Goal: Task Accomplishment & Management: Manage account settings

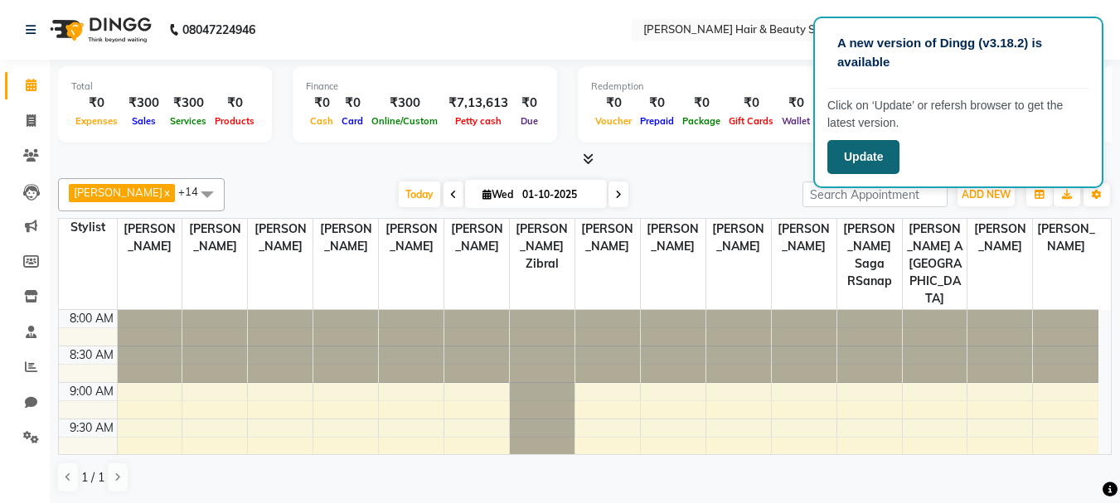
click at [862, 158] on button "Update" at bounding box center [863, 157] width 72 height 34
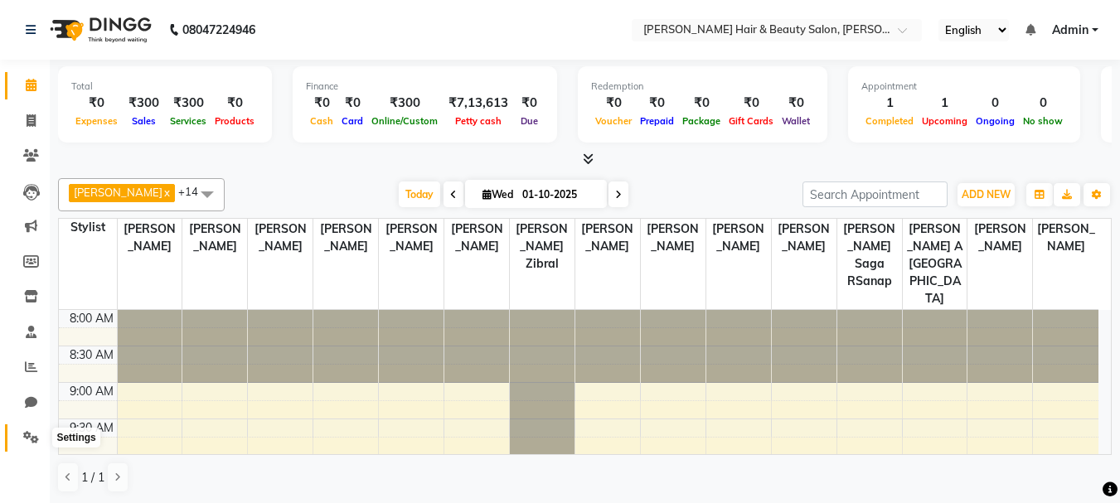
click at [28, 436] on icon at bounding box center [31, 437] width 16 height 12
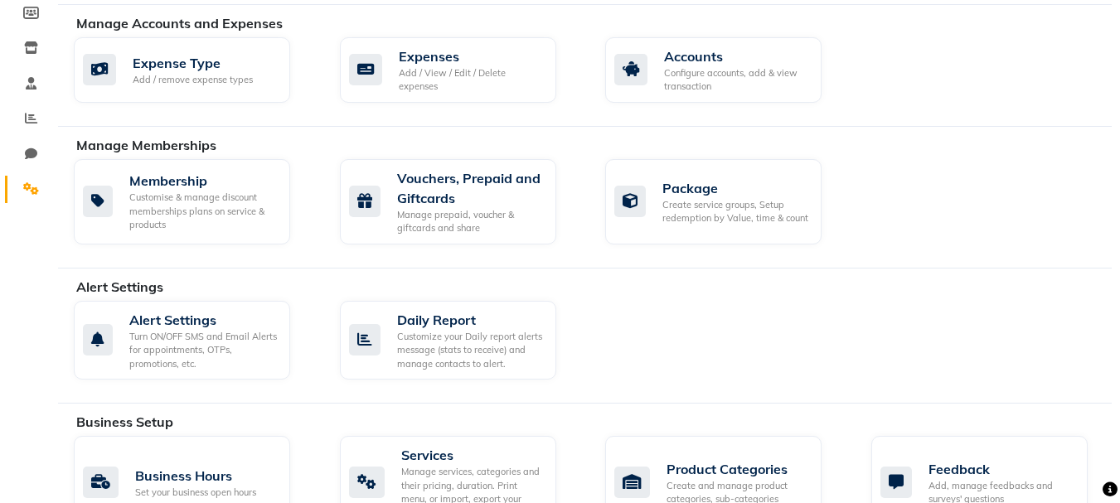
scroll to position [497, 0]
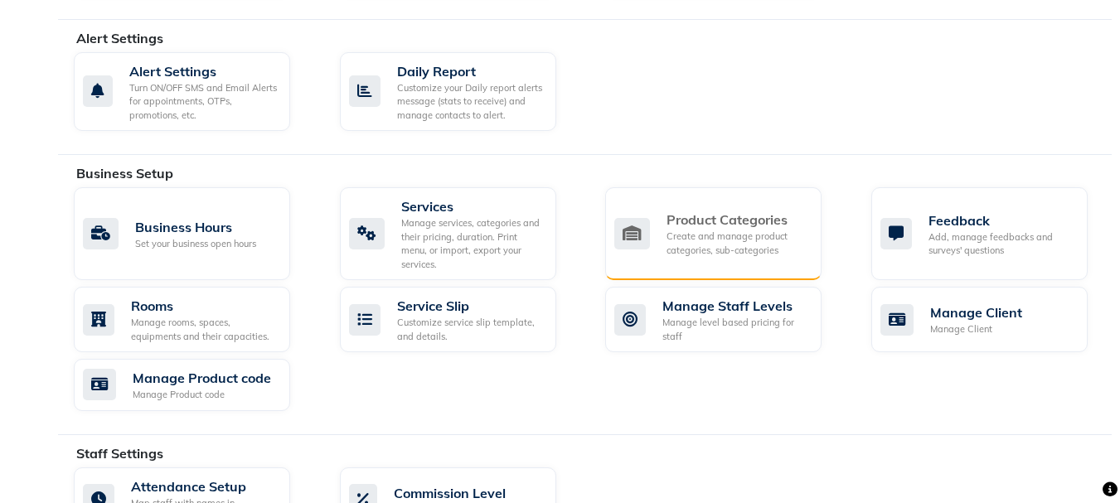
click at [729, 230] on div "Create and manage product categories, sub-categories" at bounding box center [738, 243] width 142 height 27
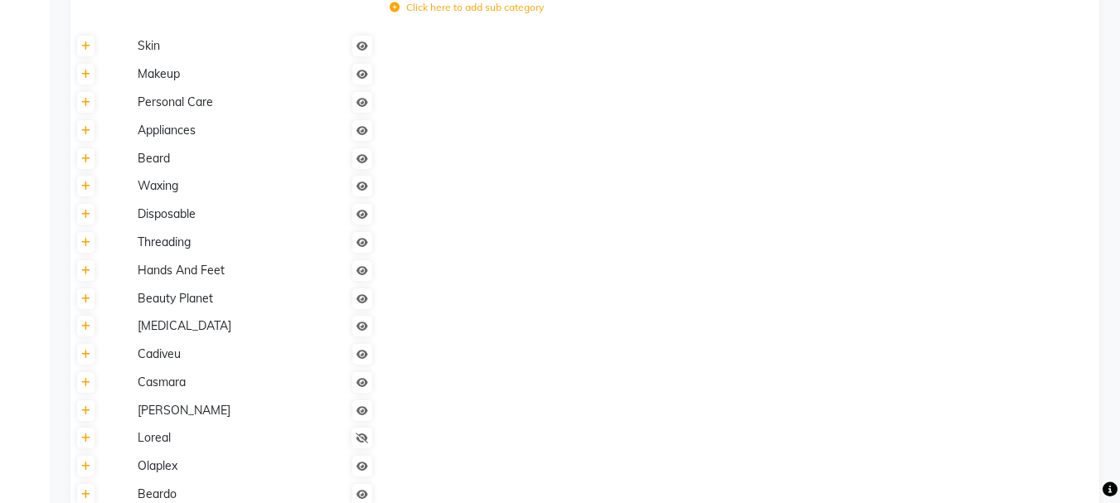
scroll to position [995, 0]
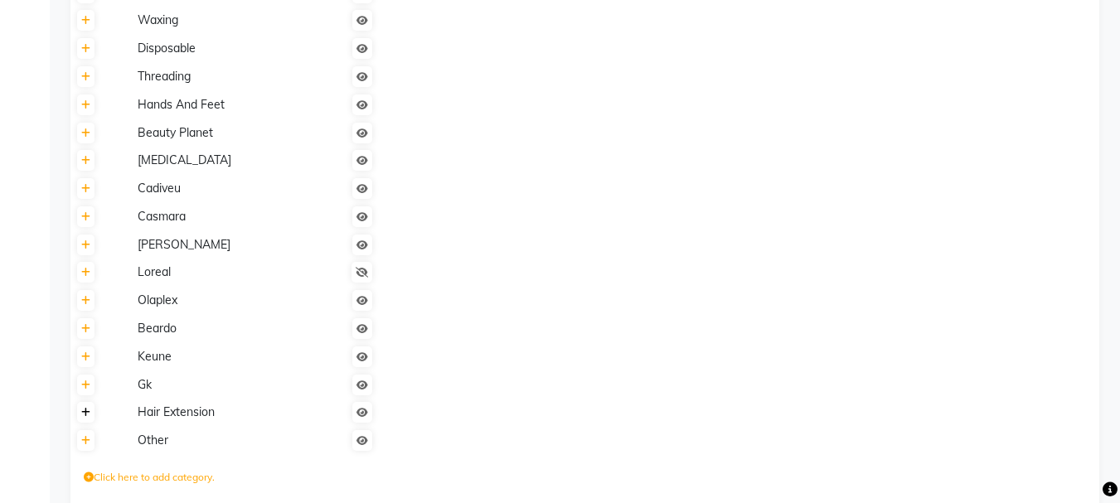
click at [88, 412] on icon at bounding box center [85, 413] width 9 height 10
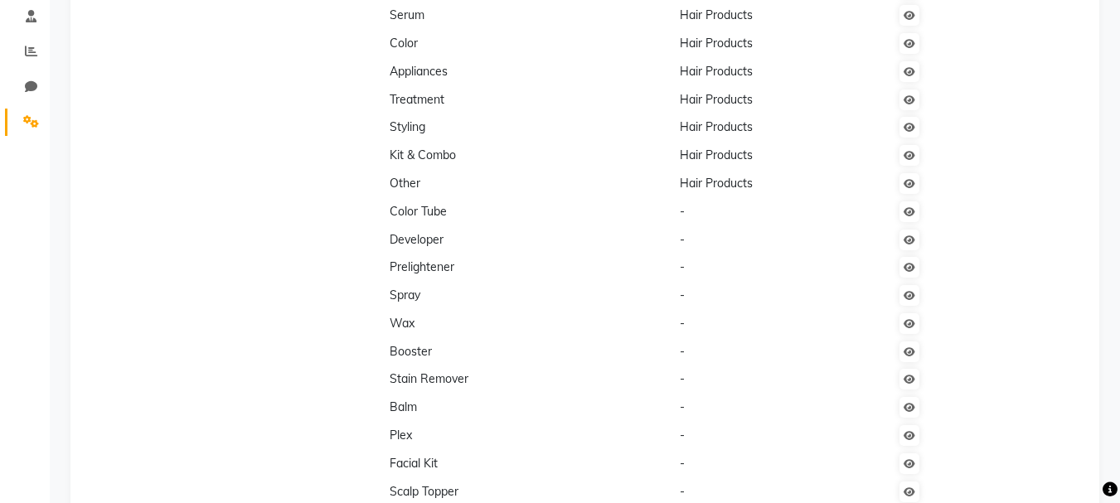
scroll to position [0, 0]
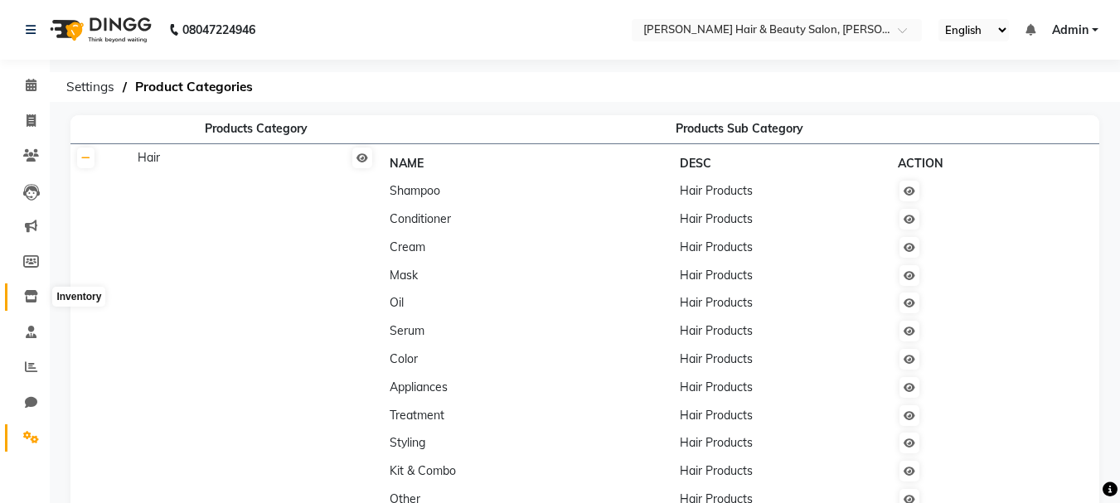
click at [37, 299] on icon at bounding box center [31, 296] width 14 height 12
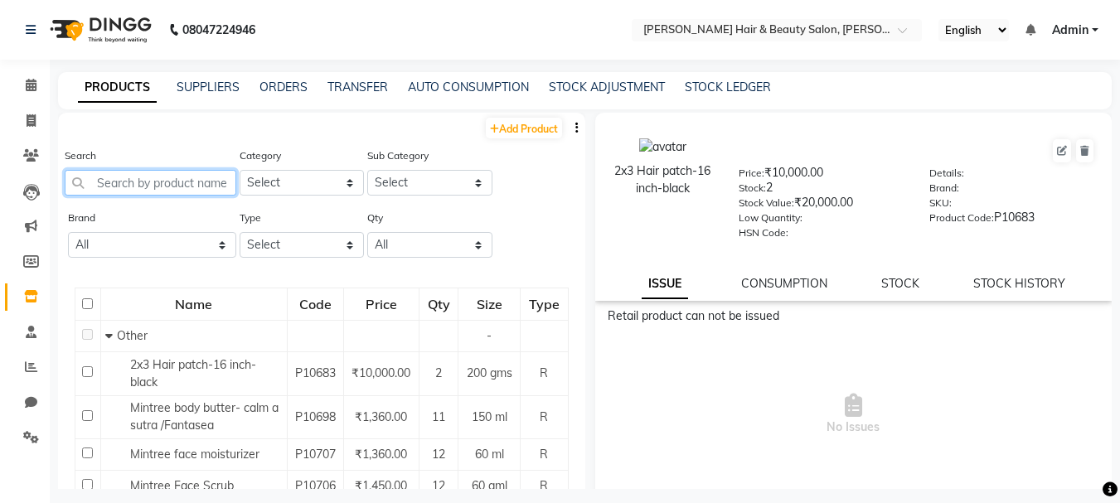
click at [173, 182] on input "text" at bounding box center [151, 183] width 172 height 26
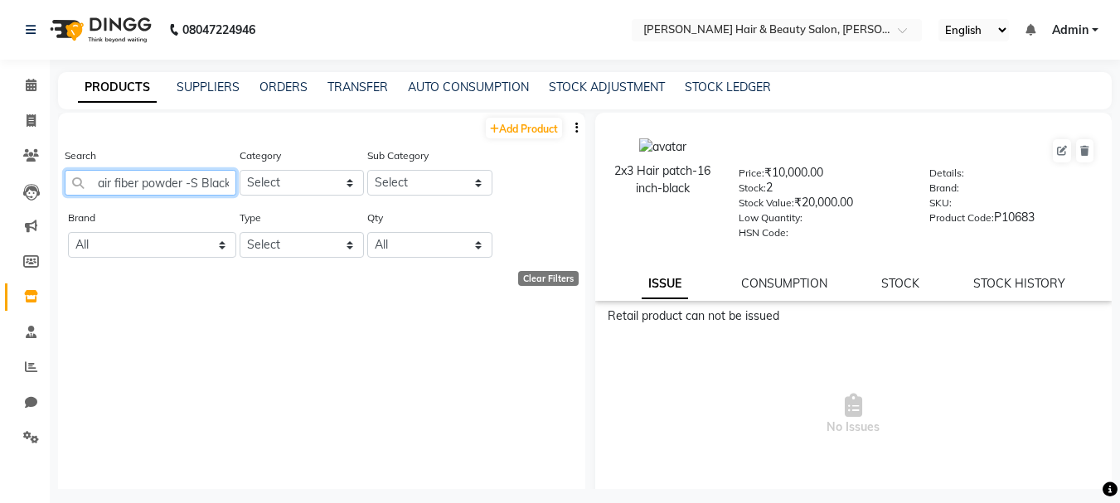
scroll to position [0, 14]
type input "Hair fiber powder -S Black"
click at [347, 182] on select "Select Hair Skin Makeup Personal Care Appliances [PERSON_NAME] Waxing Disposabl…" at bounding box center [302, 183] width 125 height 26
select select "1422502350"
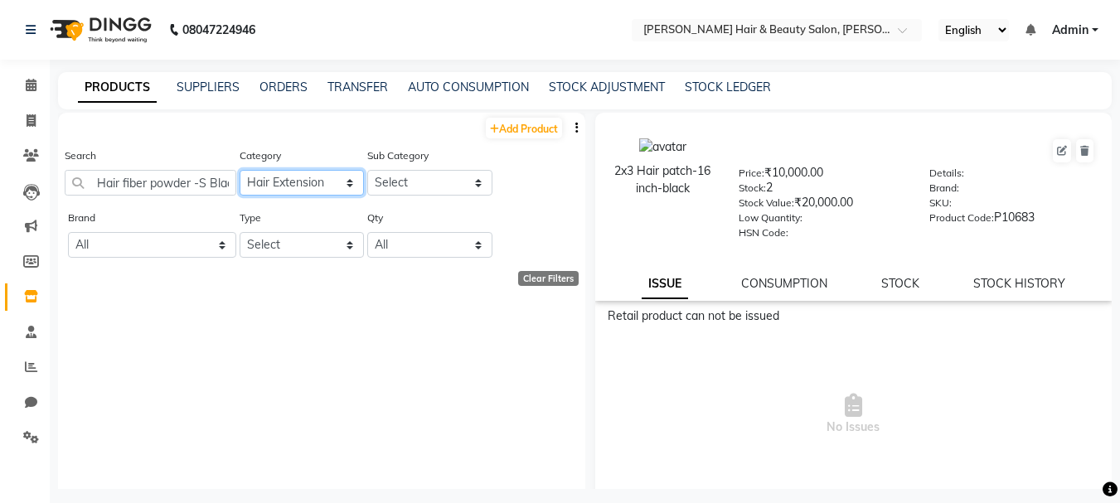
click at [240, 170] on select "Select Hair Skin Makeup Personal Care Appliances [PERSON_NAME] Waxing Disposabl…" at bounding box center [302, 183] width 125 height 26
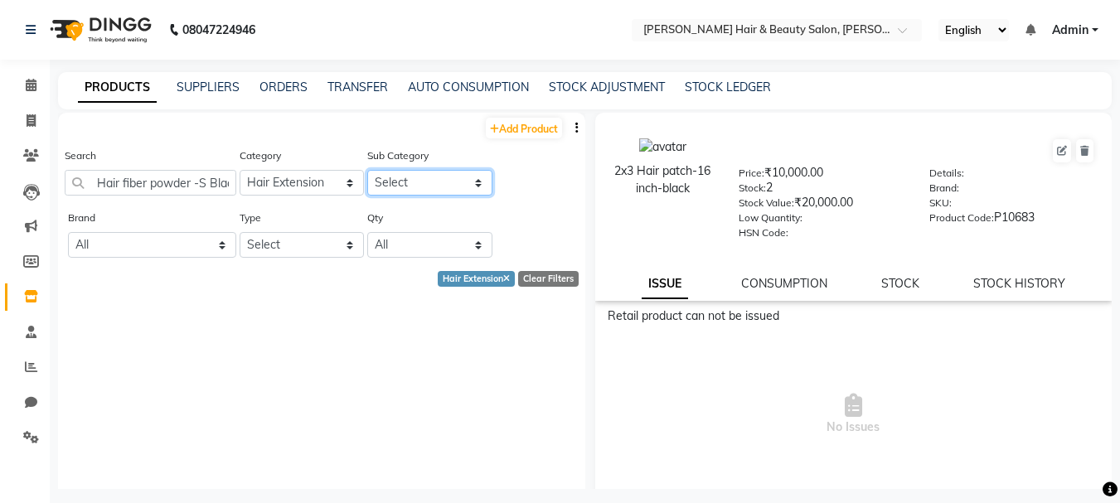
click at [468, 182] on select "Select" at bounding box center [429, 183] width 125 height 26
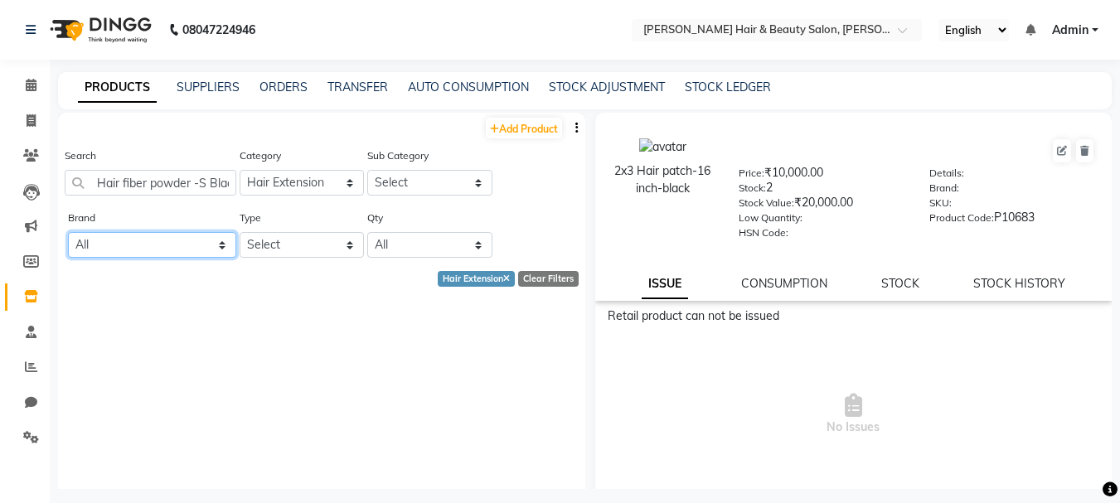
click at [217, 247] on select "All Beauty Essentials Gk Godrej Prof [PERSON_NAME] Null Ozone Purelogica Skp We…" at bounding box center [152, 245] width 168 height 26
click at [36, 437] on icon at bounding box center [31, 437] width 16 height 12
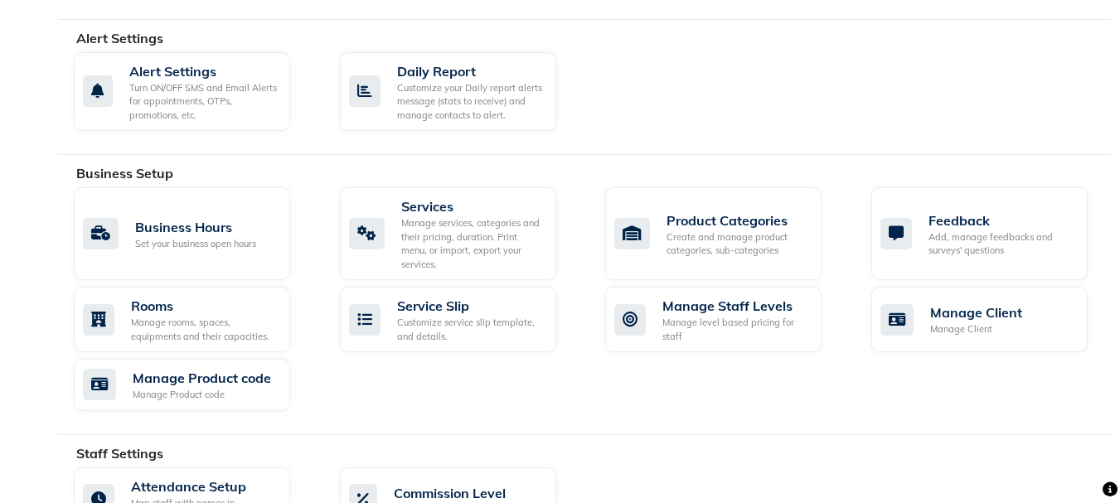
scroll to position [580, 0]
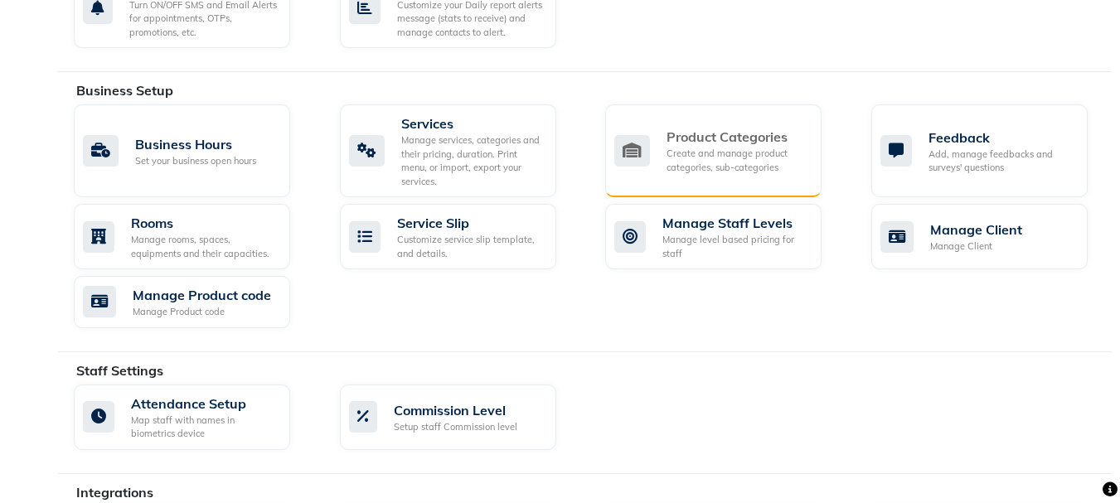
click at [733, 158] on div "Create and manage product categories, sub-categories" at bounding box center [738, 160] width 142 height 27
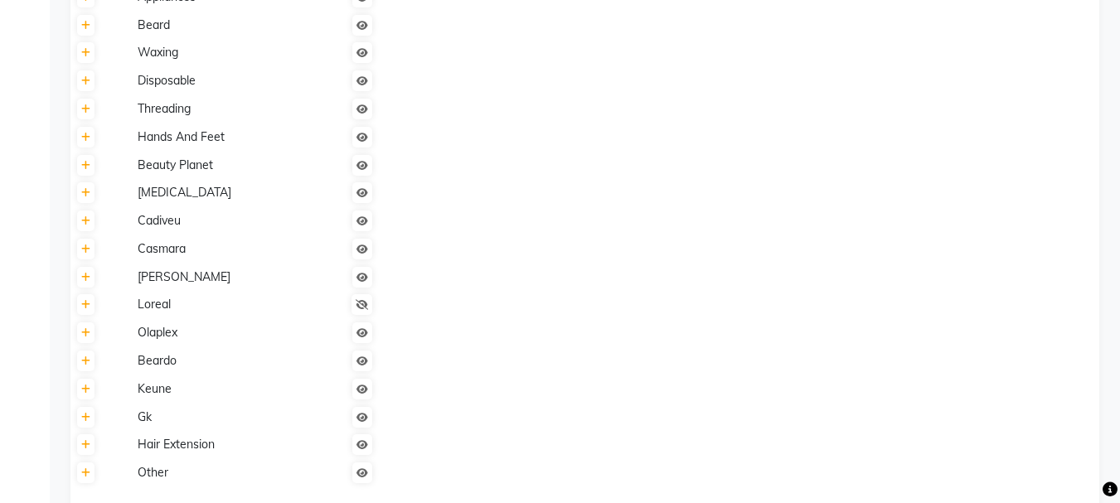
scroll to position [1045, 0]
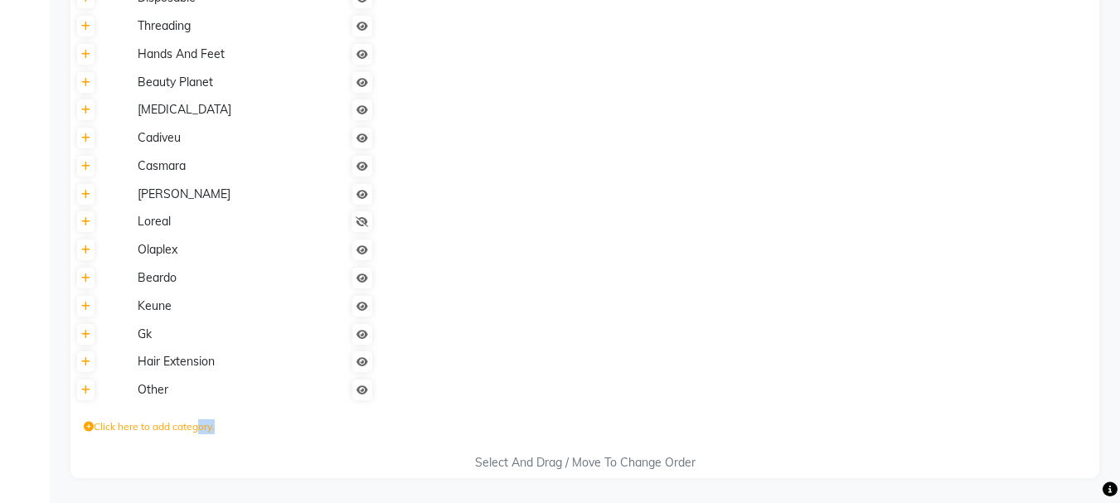
drag, startPoint x: 192, startPoint y: 428, endPoint x: 204, endPoint y: 492, distance: 64.9
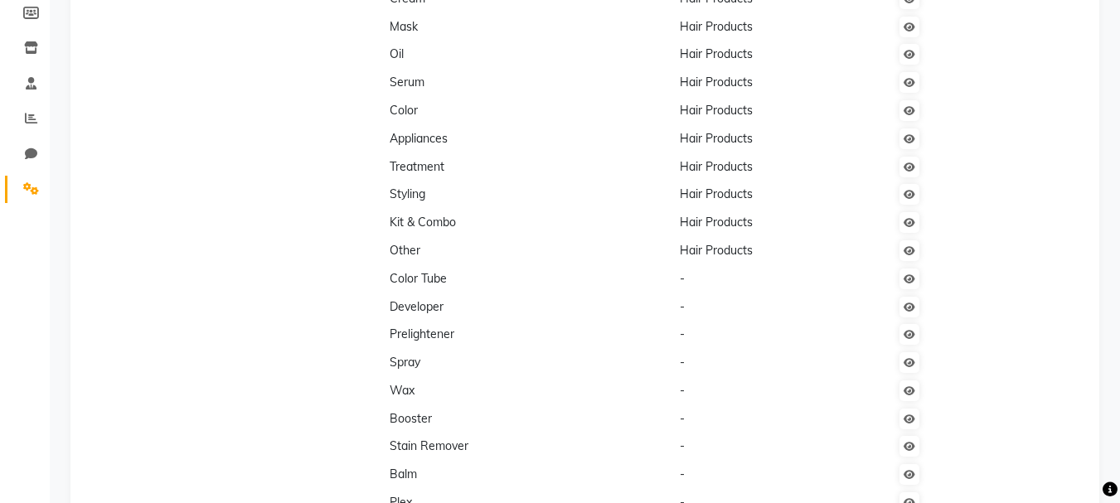
scroll to position [415, 0]
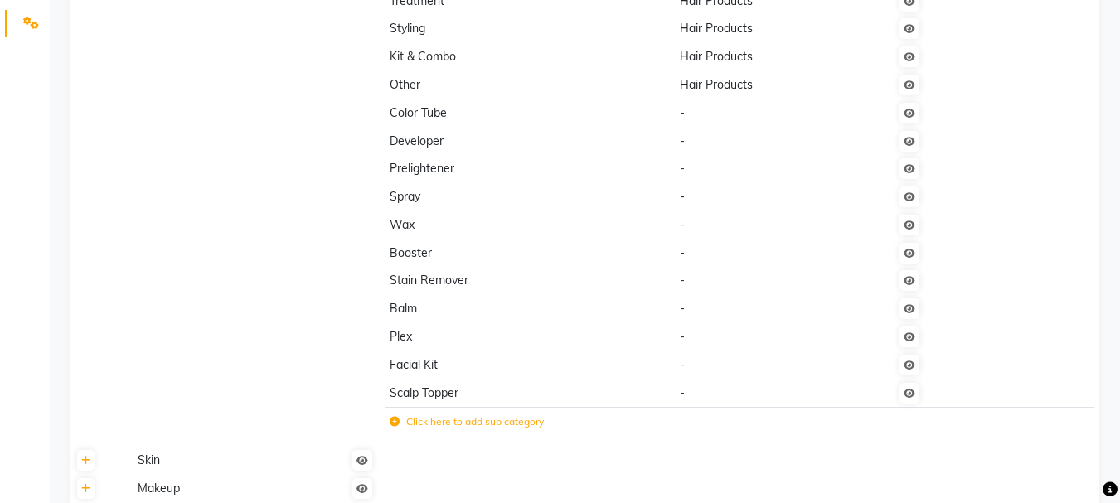
click at [478, 421] on label "Click here to add sub category" at bounding box center [467, 422] width 154 height 15
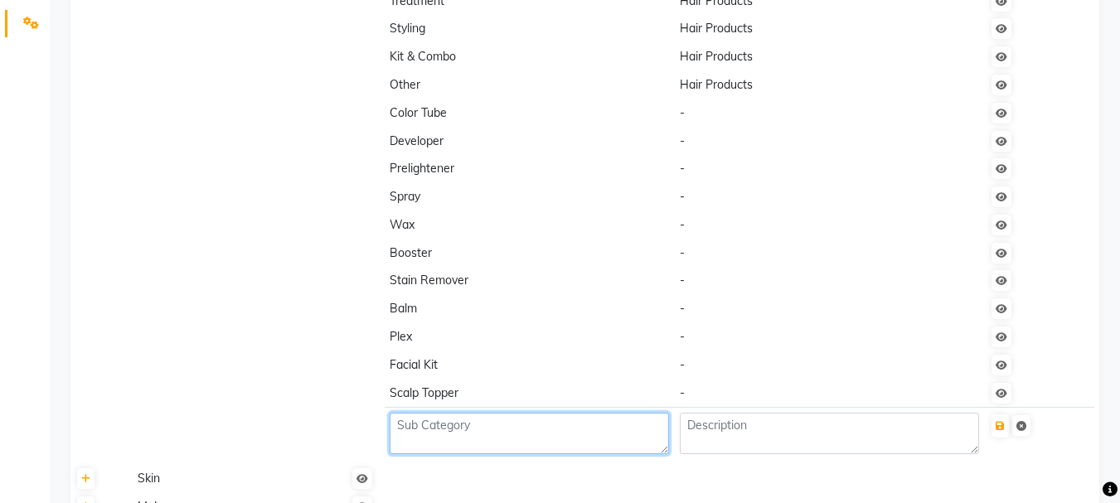
click at [460, 432] on textarea at bounding box center [529, 433] width 279 height 41
type textarea "scalp powder"
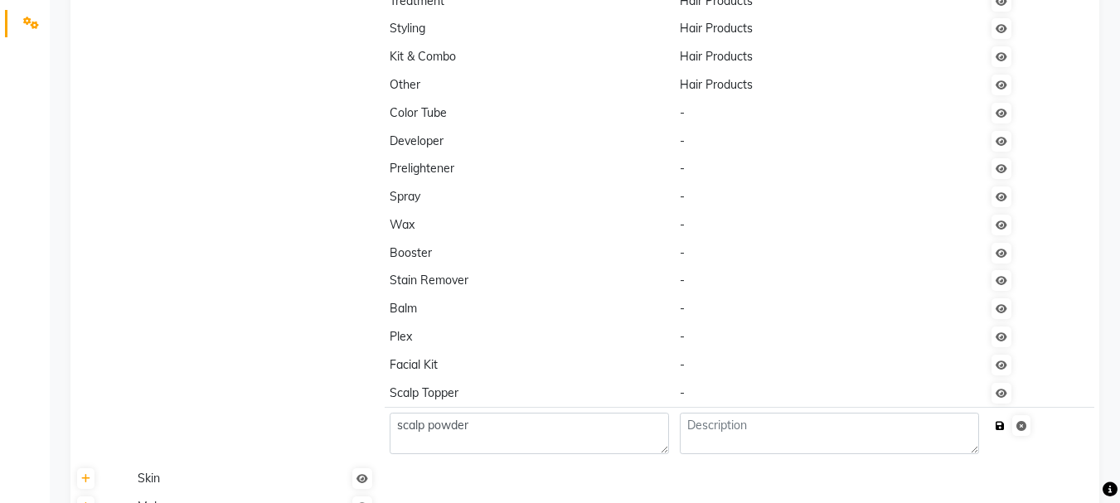
click at [997, 424] on icon "submit" at bounding box center [1000, 426] width 9 height 10
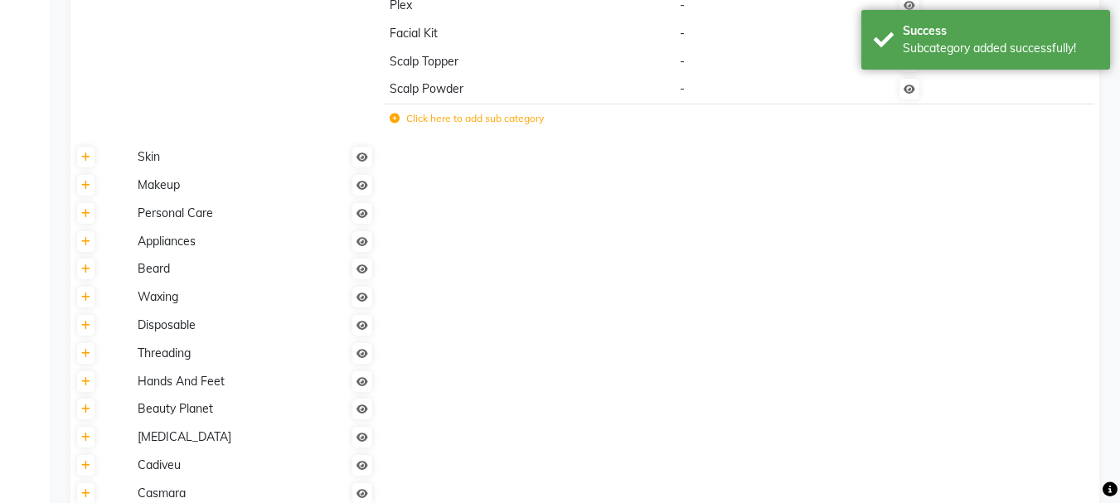
scroll to position [995, 0]
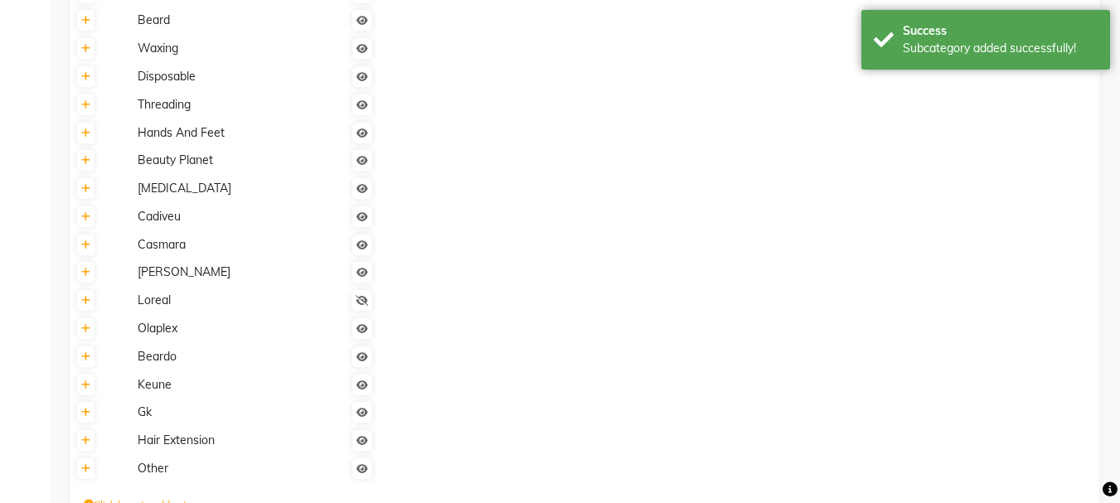
click at [187, 446] on span "Hair Extension" at bounding box center [176, 440] width 77 height 15
click at [87, 444] on icon at bounding box center [85, 441] width 9 height 10
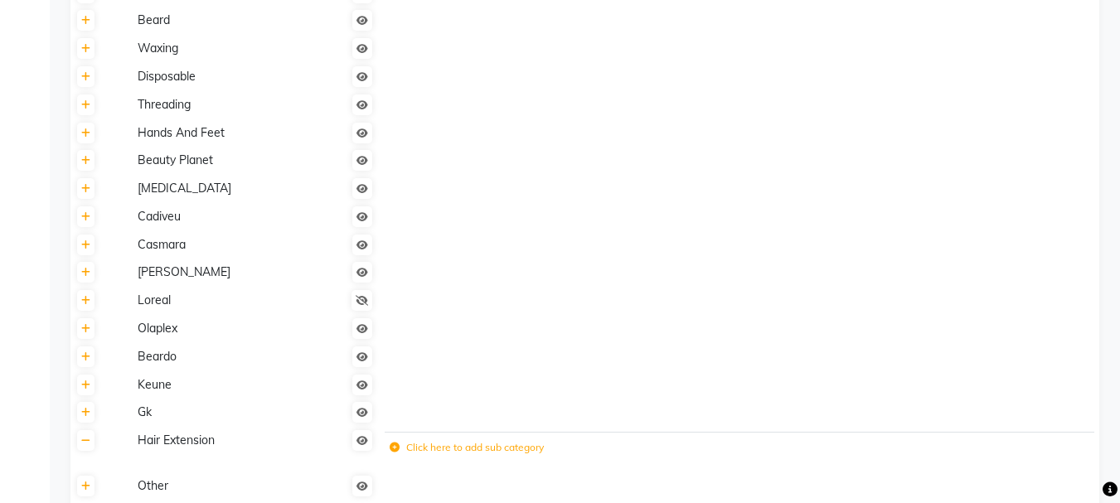
click at [467, 446] on label "Click here to add sub category" at bounding box center [467, 447] width 154 height 15
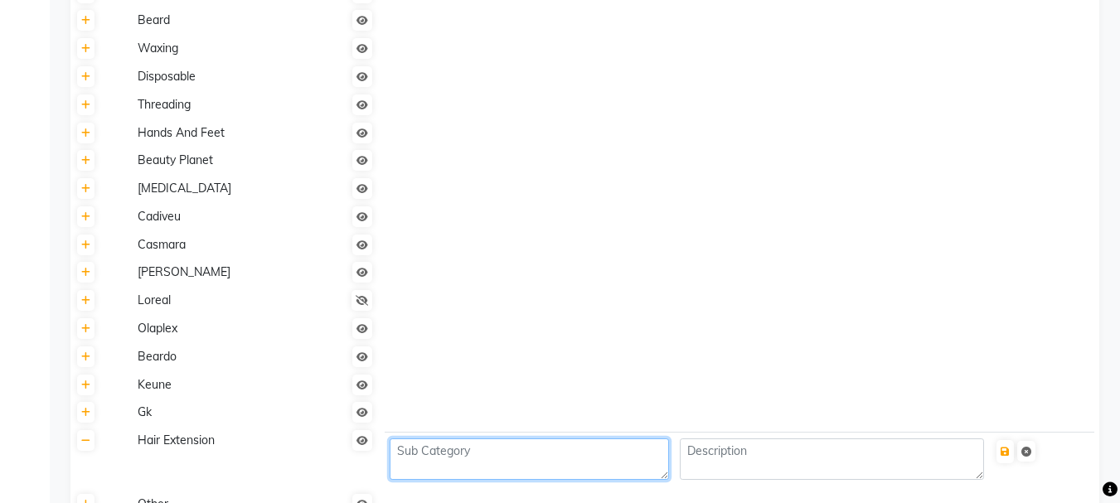
click at [479, 444] on textarea at bounding box center [529, 459] width 279 height 41
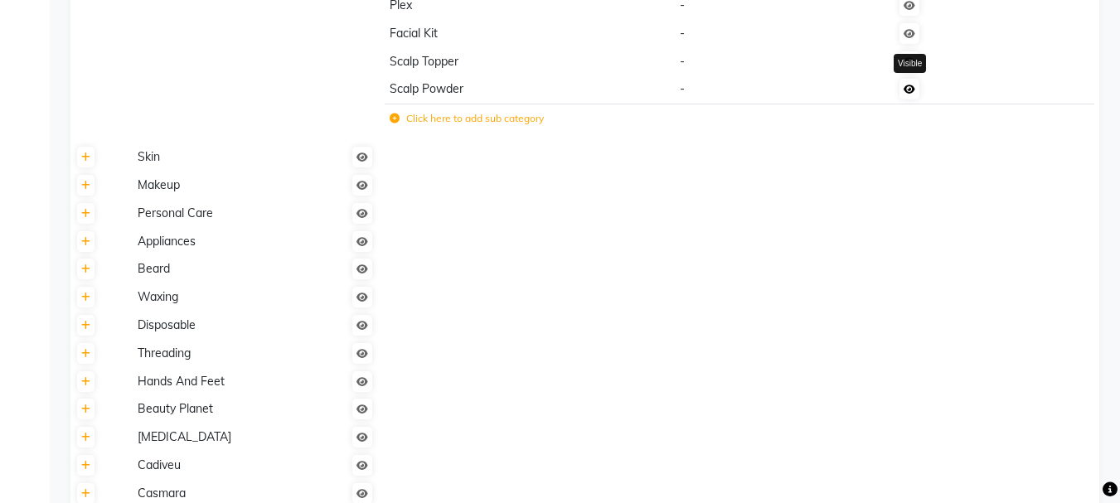
click at [909, 92] on icon at bounding box center [910, 90] width 12 height 10
click at [400, 96] on span "Scalp Powder" at bounding box center [427, 88] width 74 height 15
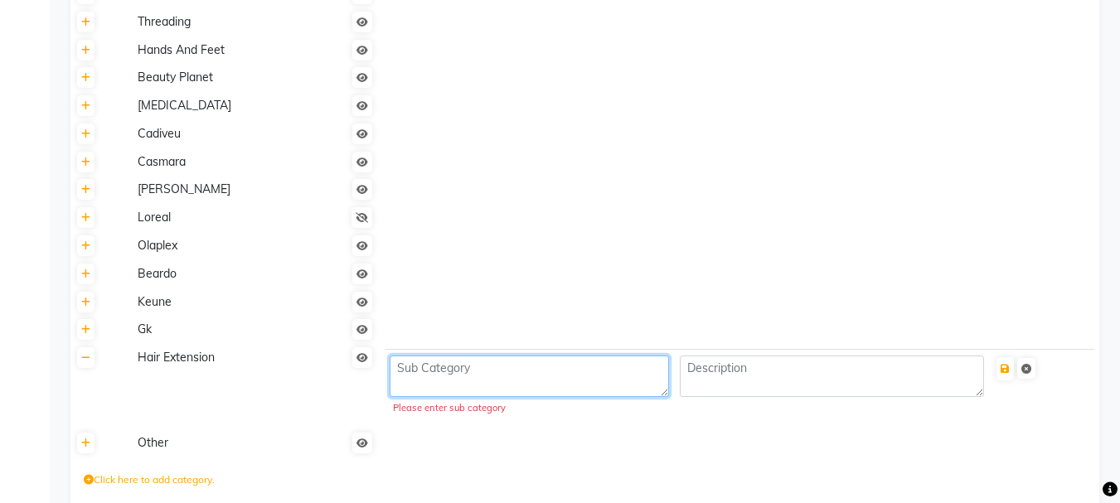
click at [413, 362] on textarea at bounding box center [529, 376] width 279 height 41
click at [502, 381] on textarea at bounding box center [529, 376] width 279 height 41
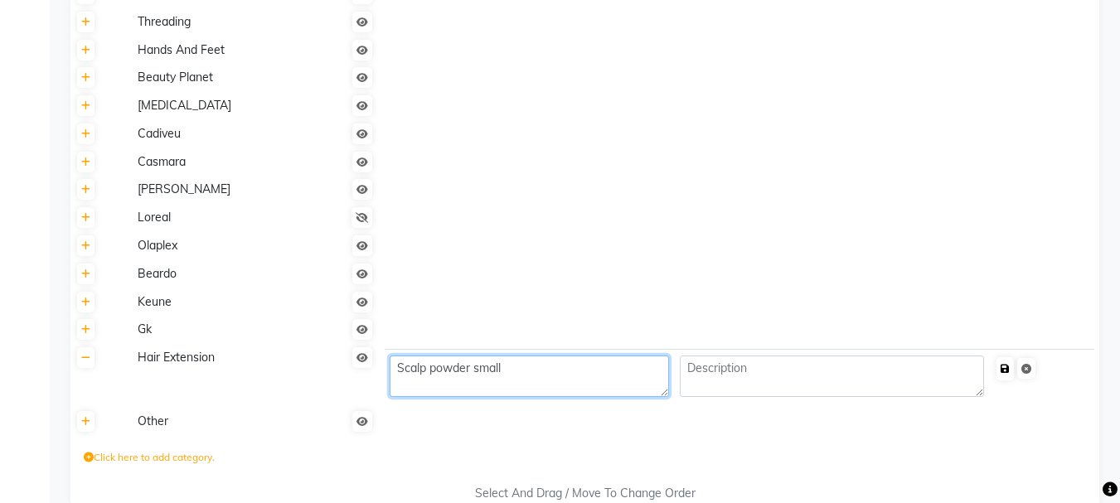
type textarea "Scalp powder small"
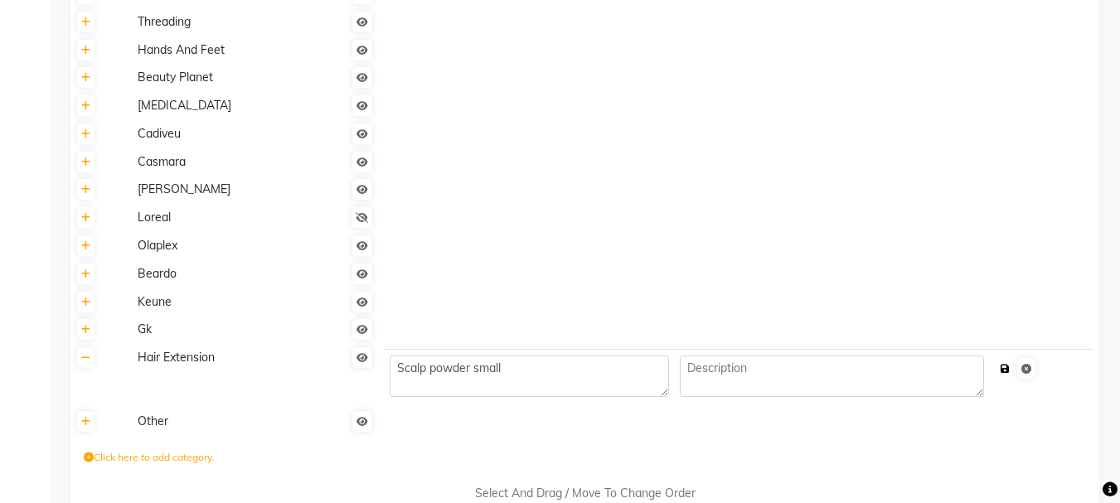
click at [1006, 371] on icon "submit" at bounding box center [1005, 369] width 9 height 10
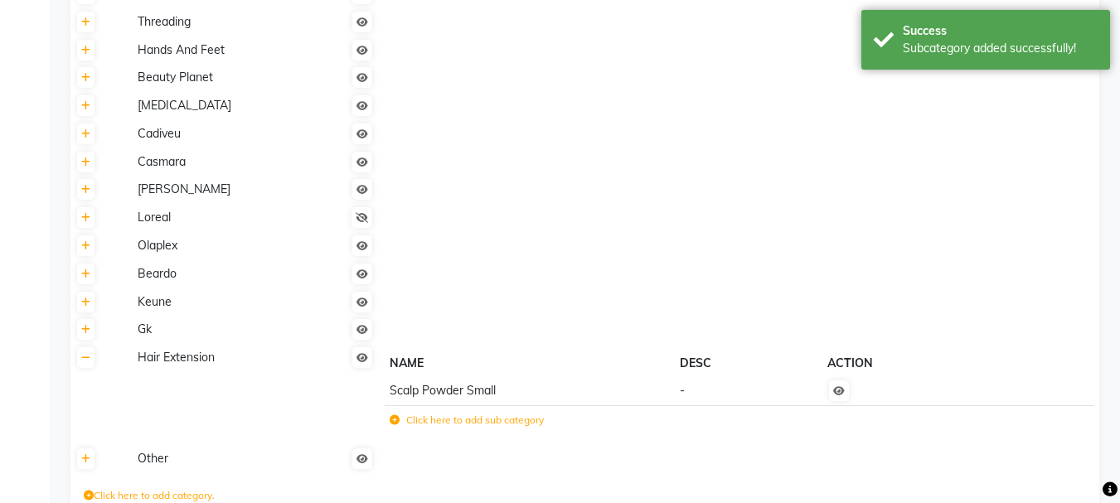
click at [474, 419] on label "Click here to add sub category" at bounding box center [467, 420] width 154 height 15
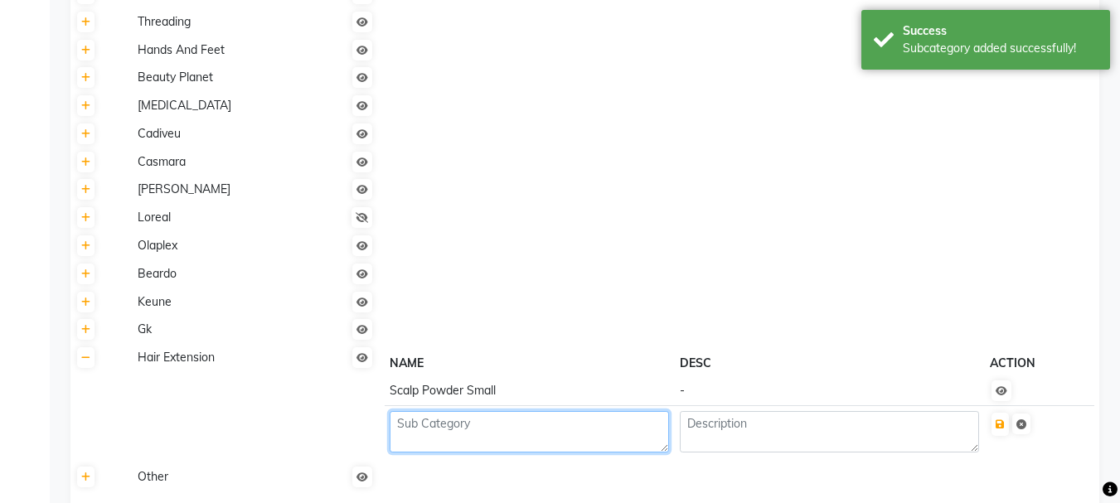
click at [463, 424] on textarea at bounding box center [529, 431] width 279 height 41
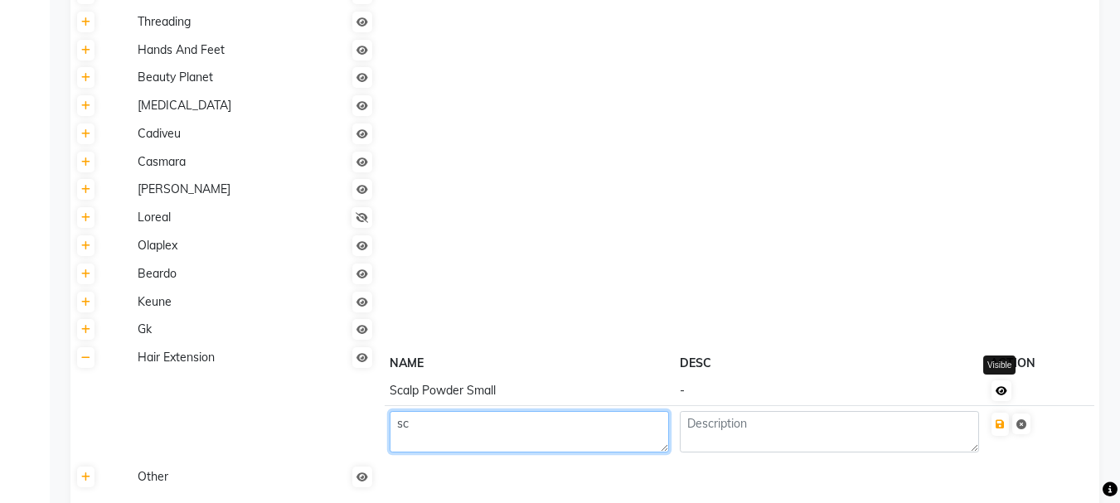
type textarea "s"
click at [424, 424] on textarea at bounding box center [529, 431] width 279 height 41
type textarea "hair line Fiber"
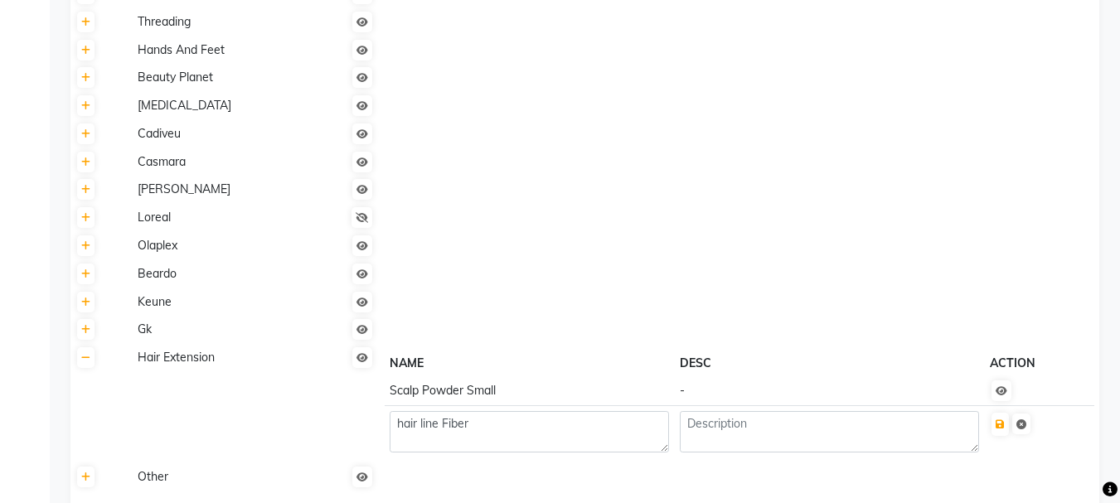
click at [1032, 456] on td at bounding box center [1038, 431] width 109 height 52
click at [996, 422] on icon "submit" at bounding box center [1000, 424] width 9 height 10
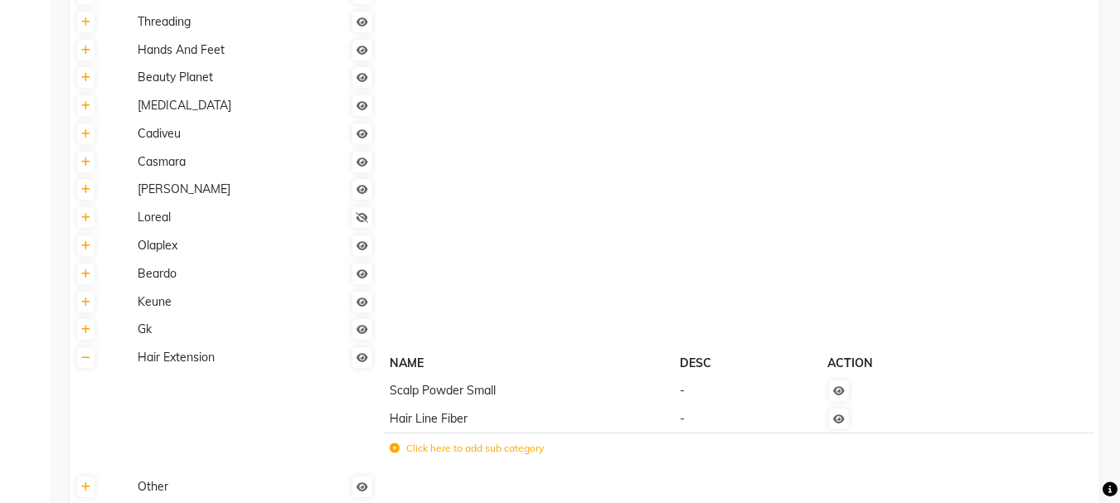
click at [456, 452] on label "Click here to add sub category" at bounding box center [467, 448] width 154 height 15
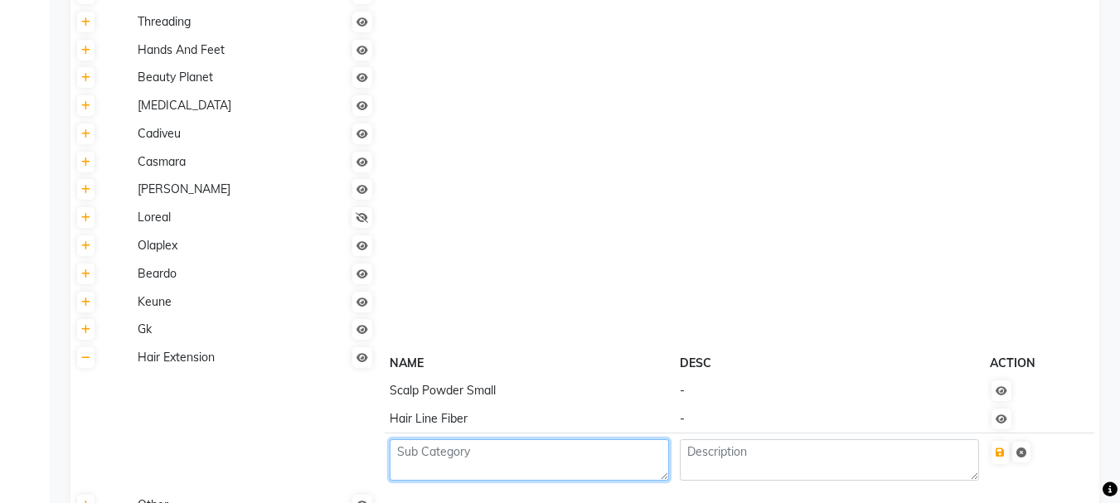
click at [452, 451] on textarea at bounding box center [529, 459] width 279 height 41
type textarea "Hair fiber applicator"
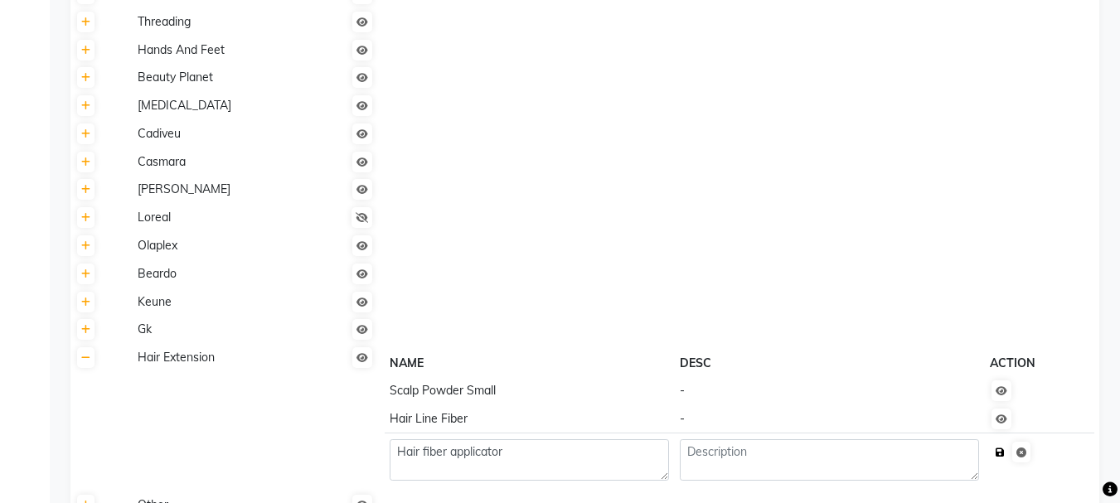
click at [997, 453] on icon "submit" at bounding box center [1000, 453] width 9 height 10
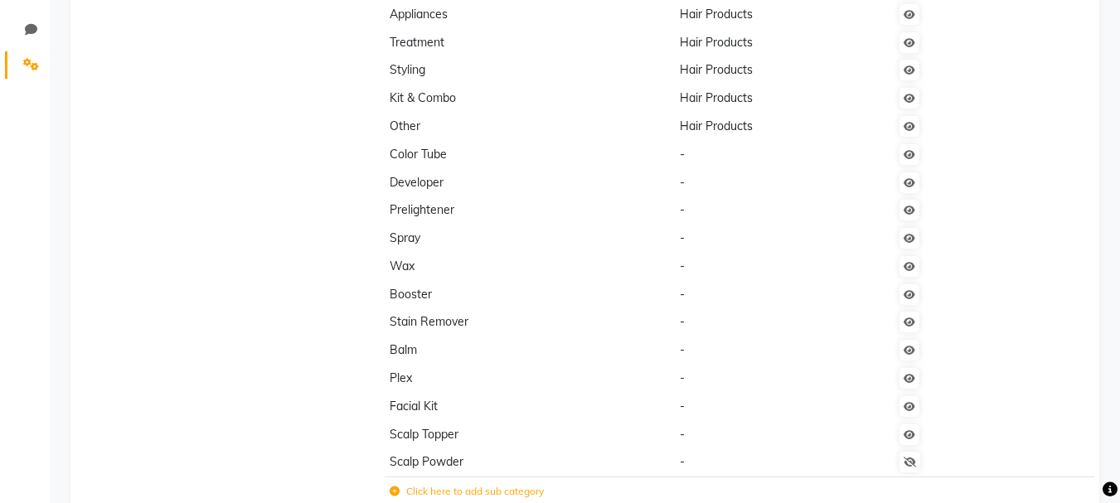
scroll to position [290, 0]
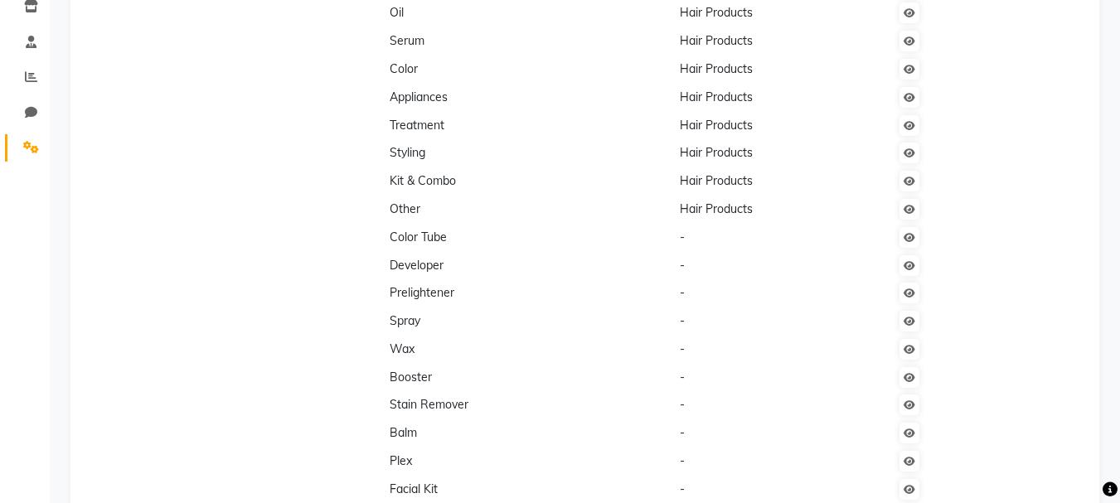
click at [982, 247] on td at bounding box center [965, 237] width 147 height 28
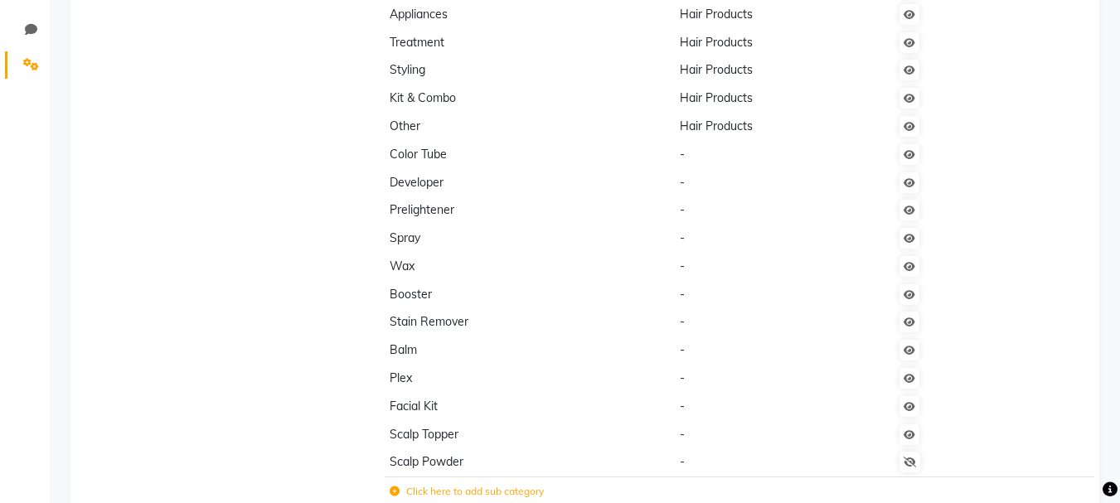
scroll to position [0, 0]
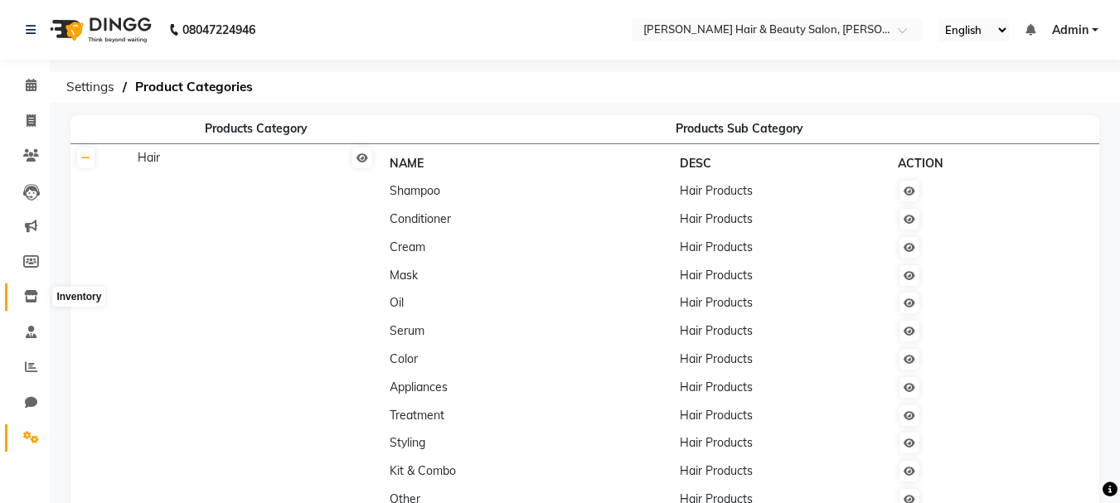
click at [29, 293] on icon at bounding box center [31, 296] width 14 height 12
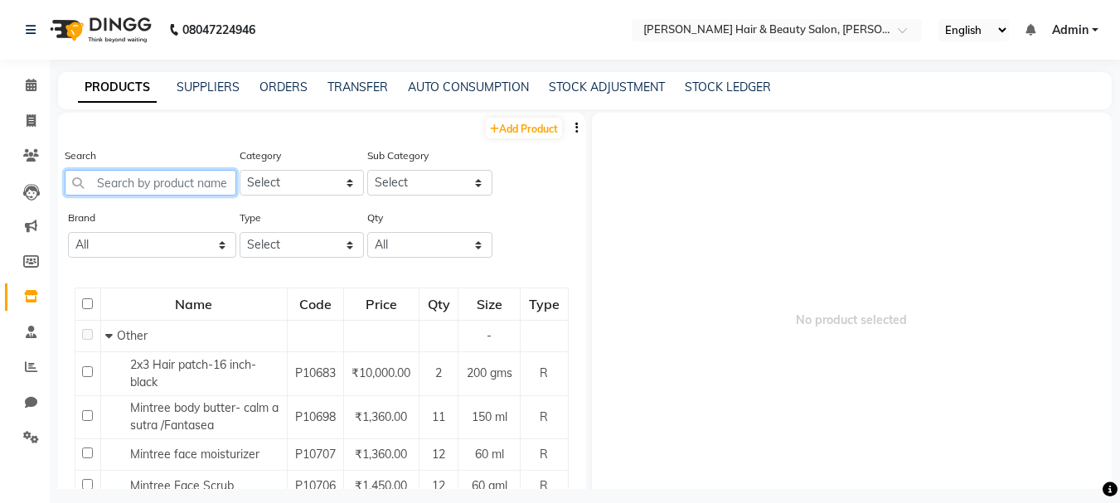
click at [205, 182] on input "text" at bounding box center [151, 183] width 172 height 26
click at [347, 184] on select "Select Hair Skin Makeup Personal Care Appliances [PERSON_NAME] Waxing Disposabl…" at bounding box center [302, 183] width 125 height 26
select select "1422502350"
click at [240, 170] on select "Select Hair Skin Makeup Personal Care Appliances [PERSON_NAME] Waxing Disposabl…" at bounding box center [302, 183] width 125 height 26
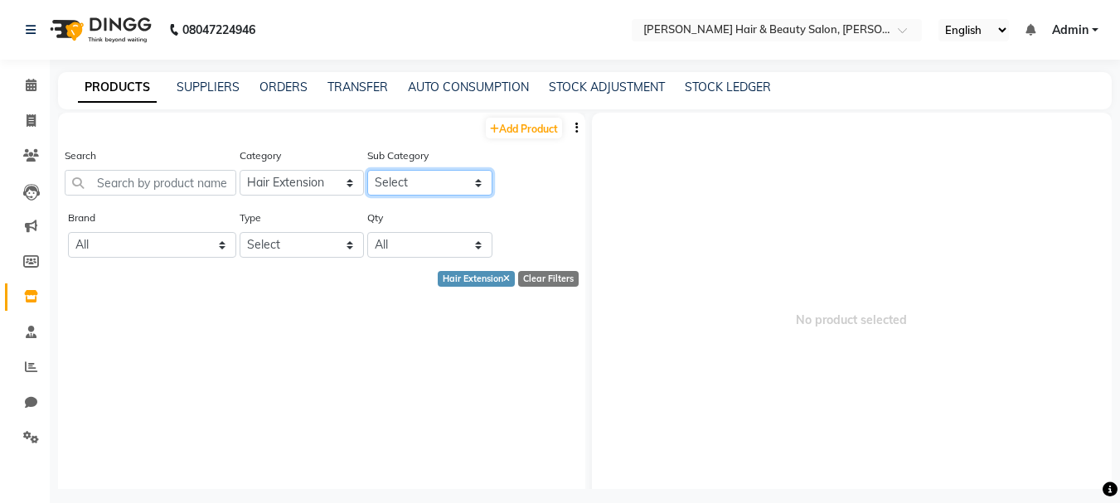
click at [466, 185] on select "Select Scalp powder small hair line Fiber Hair fiber applicator" at bounding box center [429, 183] width 125 height 26
select select "14225023501"
click at [367, 170] on select "Select Scalp powder small hair line Fiber Hair fiber applicator" at bounding box center [429, 183] width 125 height 26
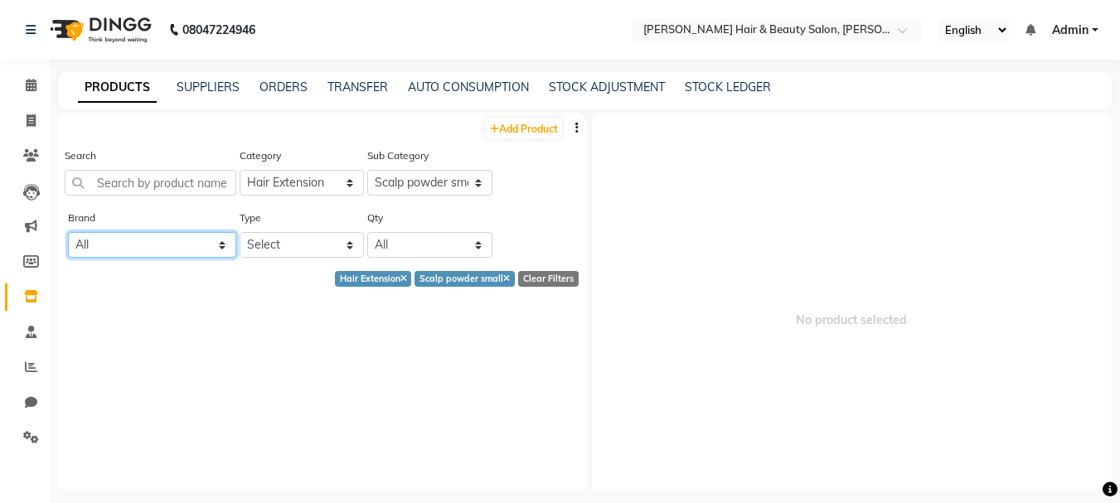
click at [214, 248] on select "All Beauty Essentials Gk Godrej Prof [PERSON_NAME] Null Ozone Purelogica Skp We…" at bounding box center [152, 245] width 168 height 26
click at [760, 295] on span "No product selected" at bounding box center [852, 320] width 521 height 415
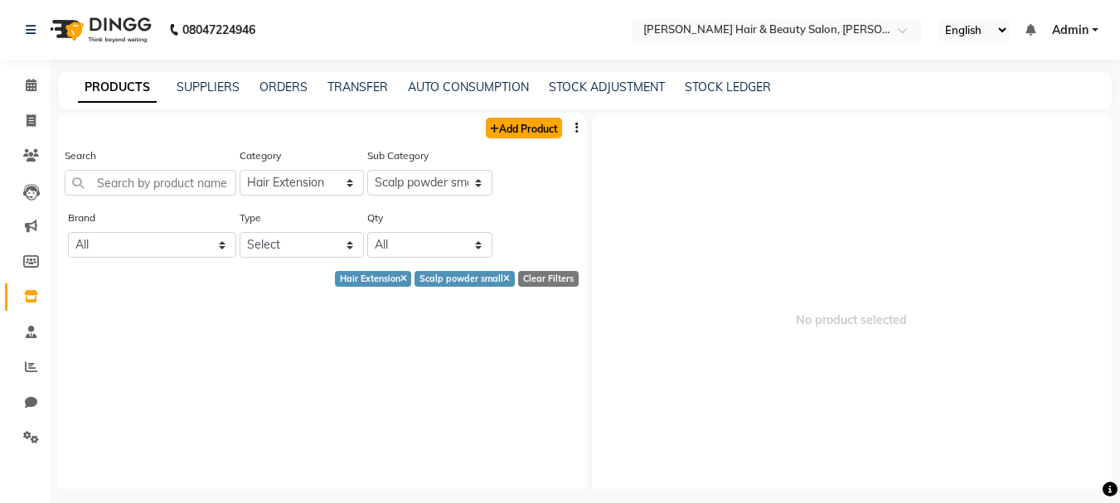
click at [509, 131] on link "Add Product" at bounding box center [524, 128] width 76 height 21
select select "true"
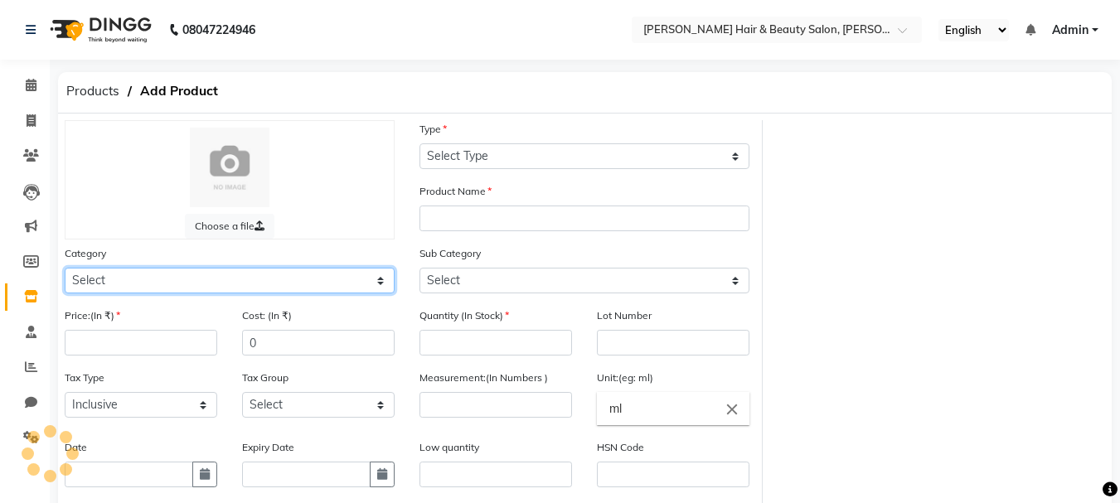
click at [381, 279] on select "Select Hair Skin Makeup Personal Care Appliances [PERSON_NAME] Waxing Disposabl…" at bounding box center [230, 281] width 330 height 26
select select "1422502350"
click at [65, 268] on select "Select Hair Skin Makeup Personal Care Appliances [PERSON_NAME] Waxing Disposabl…" at bounding box center [230, 281] width 330 height 26
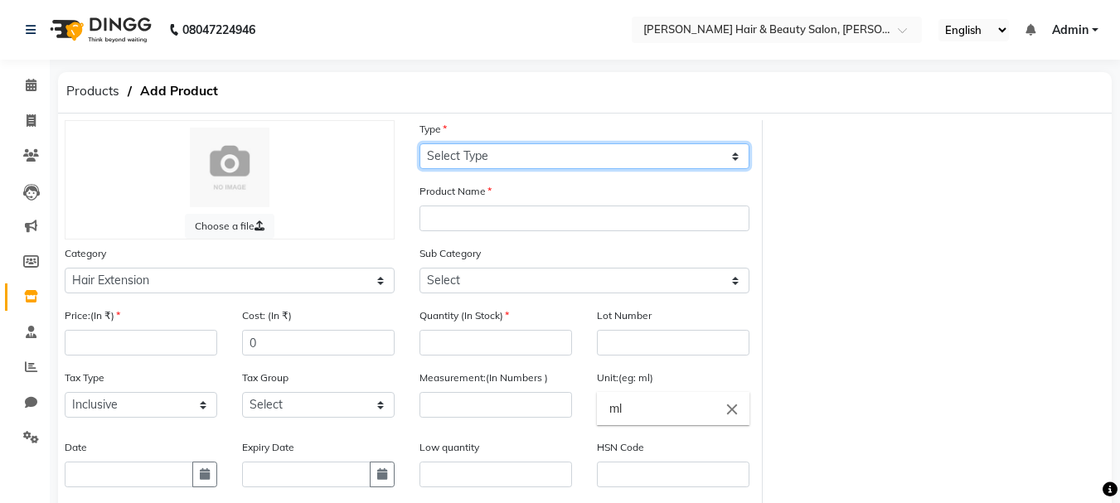
click at [734, 158] on select "Select Type Both Retail Consumable" at bounding box center [584, 156] width 330 height 26
select select "R"
click at [419, 143] on select "Select Type Both Retail Consumable" at bounding box center [584, 156] width 330 height 26
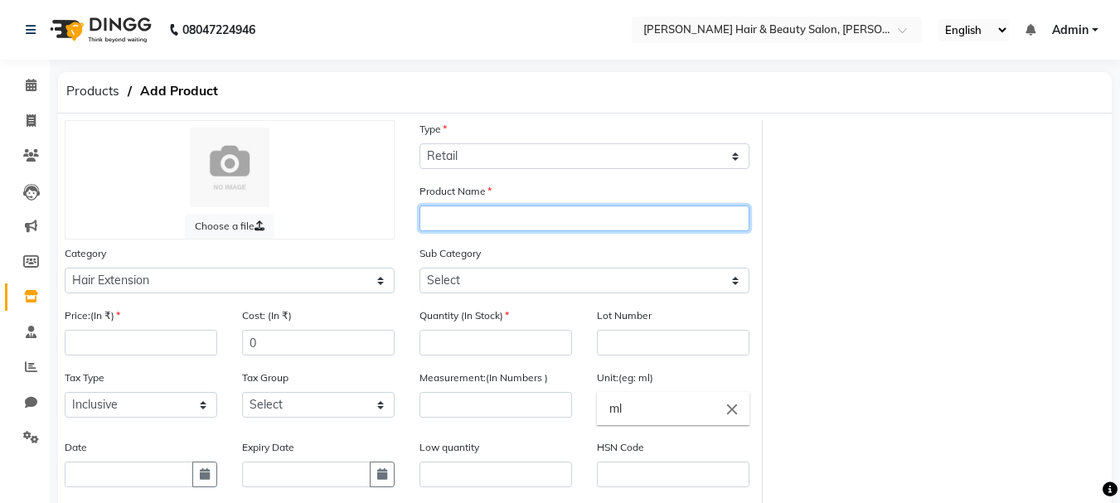
click at [552, 217] on input "text" at bounding box center [584, 219] width 330 height 26
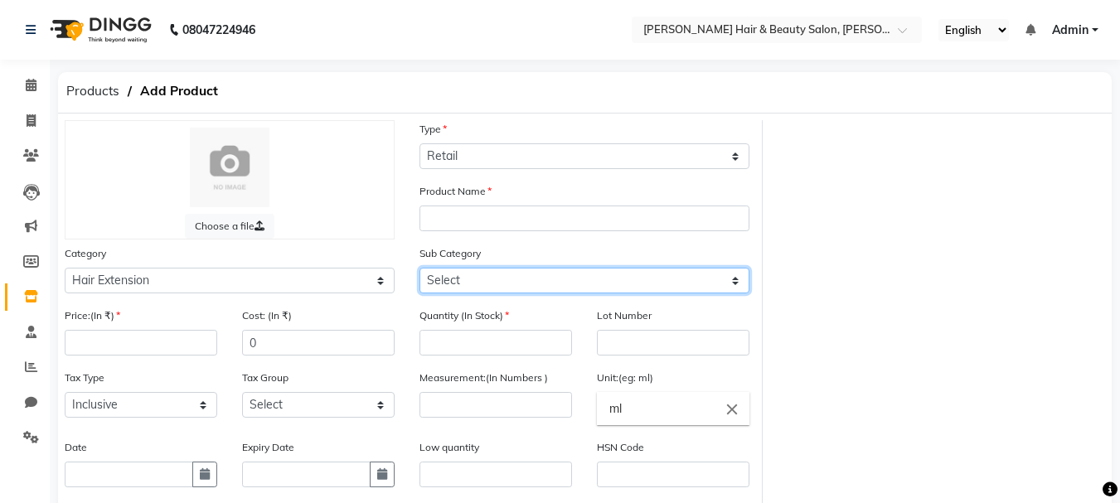
click at [734, 283] on select "Select Scalp powder small hair line Fiber Hair fiber applicator" at bounding box center [584, 281] width 330 height 26
select select "14225023501"
click at [419, 268] on select "Select Scalp powder small hair line Fiber Hair fiber applicator" at bounding box center [584, 281] width 330 height 26
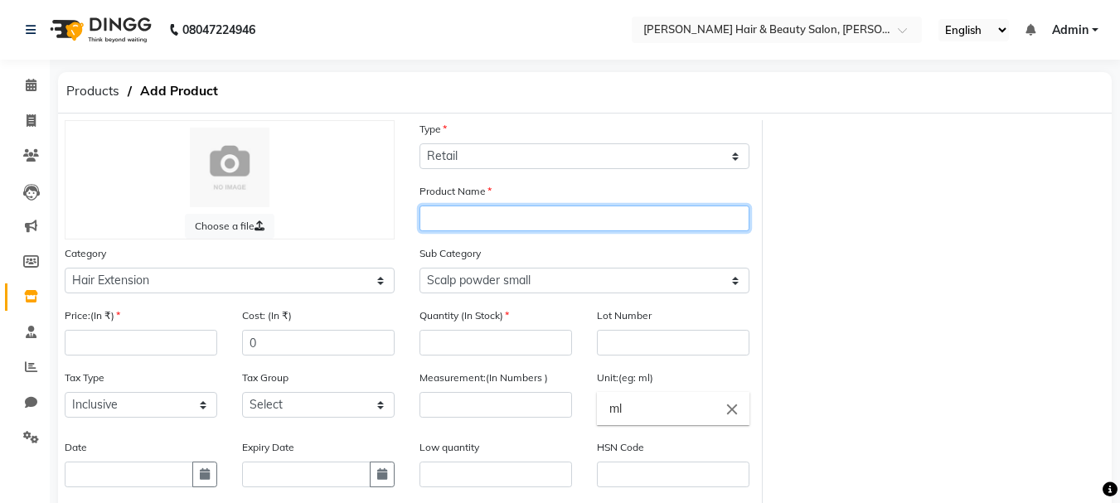
click at [453, 219] on input "text" at bounding box center [584, 219] width 330 height 26
click at [486, 213] on input "text" at bounding box center [584, 219] width 330 height 26
type input "Hair line powder small"
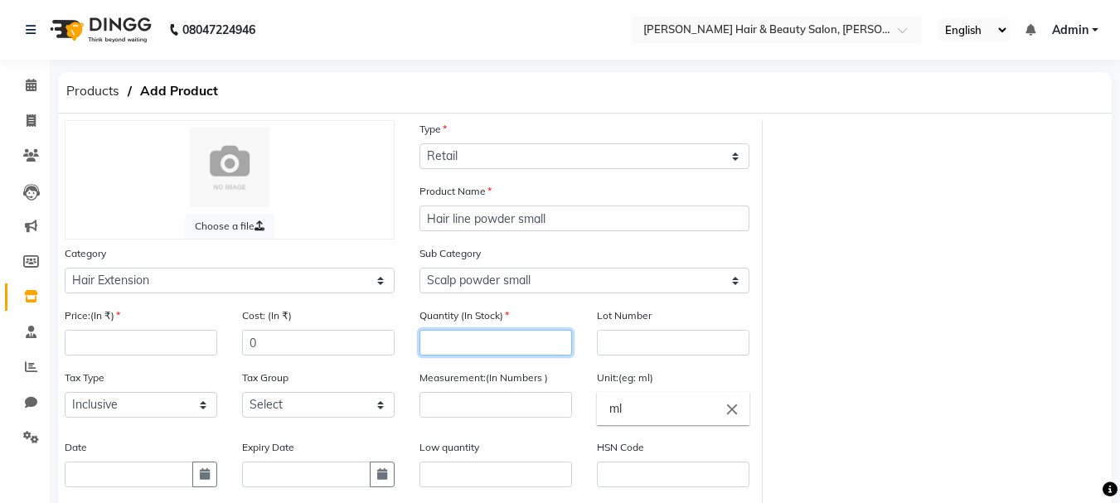
click at [464, 345] on input "number" at bounding box center [495, 343] width 153 height 26
click at [502, 346] on input "number" at bounding box center [495, 343] width 153 height 26
type input "4"
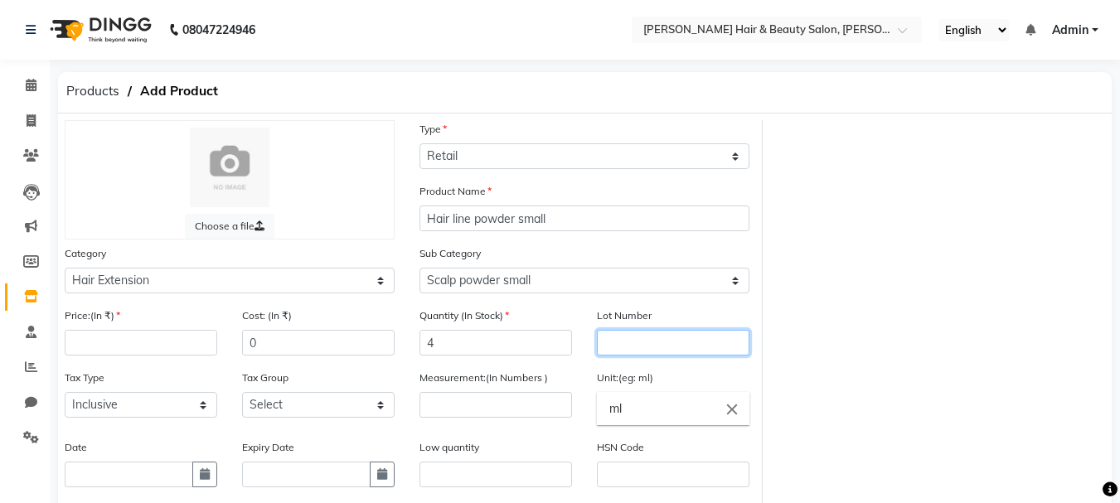
click at [682, 345] on input "text" at bounding box center [673, 343] width 153 height 26
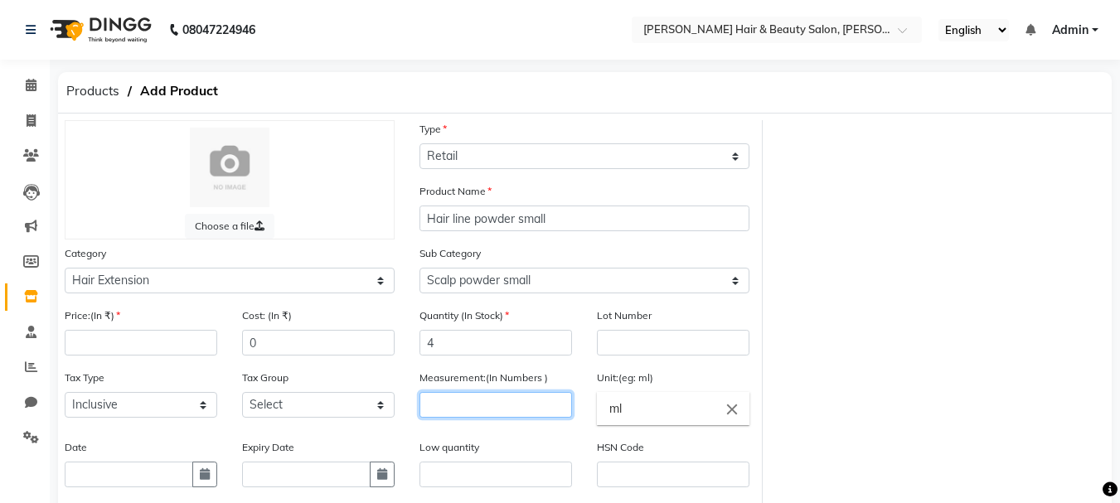
click at [505, 406] on input "number" at bounding box center [495, 405] width 153 height 26
type input "4"
click at [627, 405] on input "ml" at bounding box center [673, 408] width 153 height 33
drag, startPoint x: 627, startPoint y: 405, endPoint x: 543, endPoint y: 402, distance: 83.8
click at [597, 402] on ng-autocomplete "ml close ml" at bounding box center [673, 408] width 153 height 33
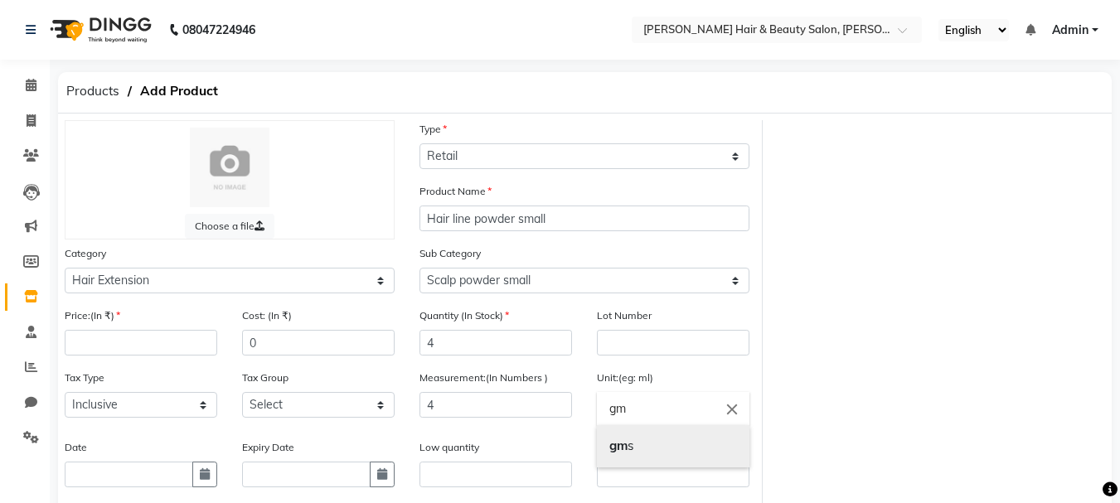
click at [628, 450] on link "gm s" at bounding box center [673, 446] width 153 height 42
type input "gms"
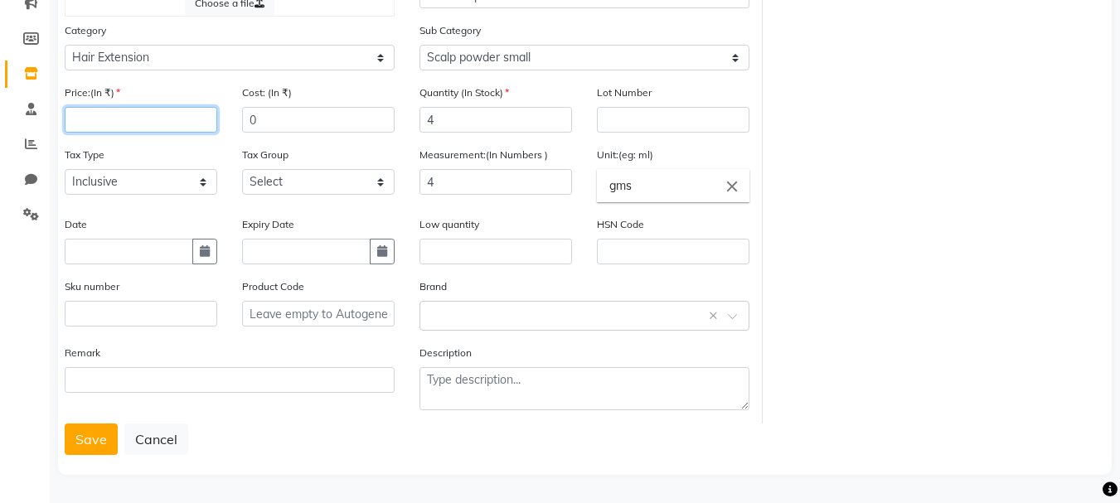
click at [121, 116] on input "number" at bounding box center [141, 120] width 153 height 26
type input "700"
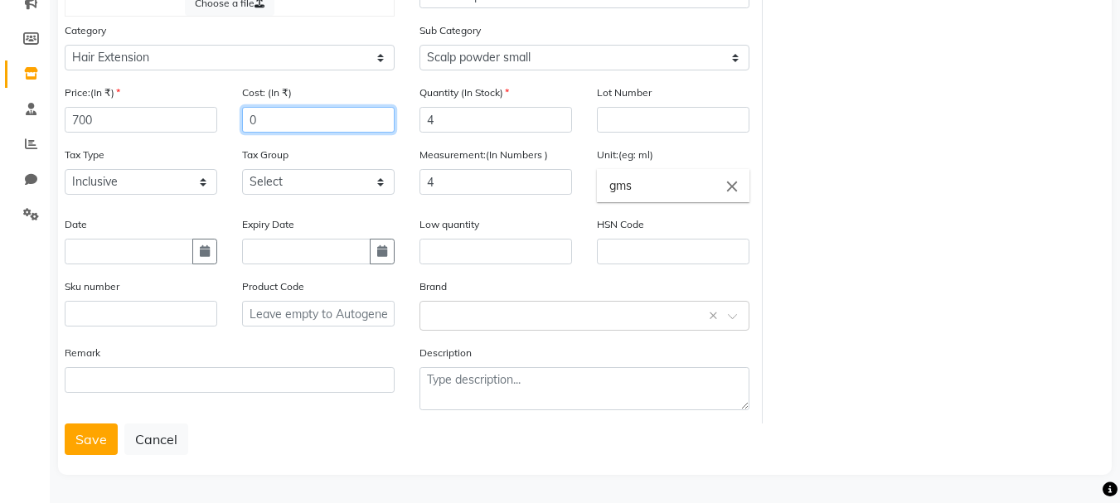
click at [278, 122] on input "0" at bounding box center [318, 120] width 153 height 26
drag, startPoint x: 278, startPoint y: 122, endPoint x: 240, endPoint y: 122, distance: 38.1
click at [240, 122] on div "Cost: (In ₹) 0" at bounding box center [318, 115] width 177 height 62
type input "500"
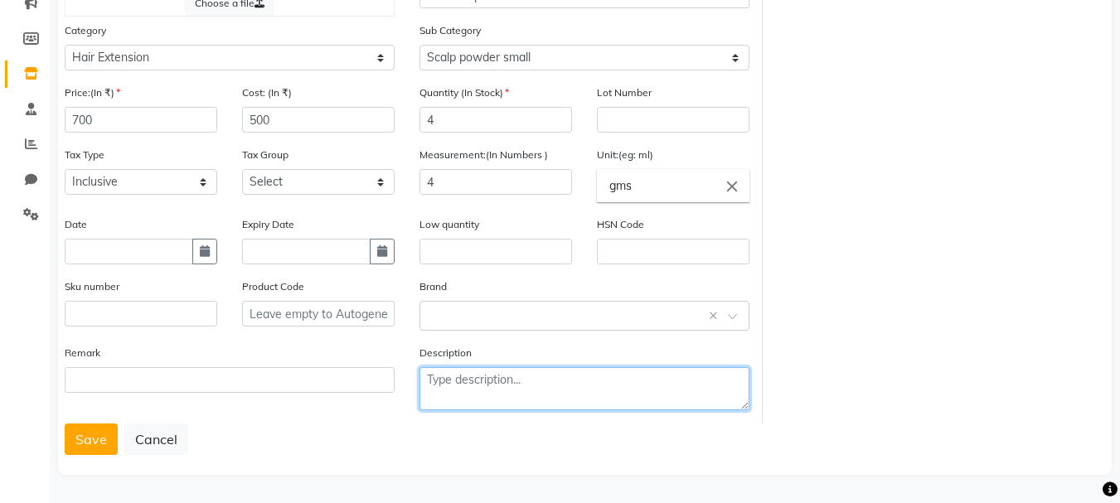
click at [685, 370] on textarea at bounding box center [584, 388] width 330 height 43
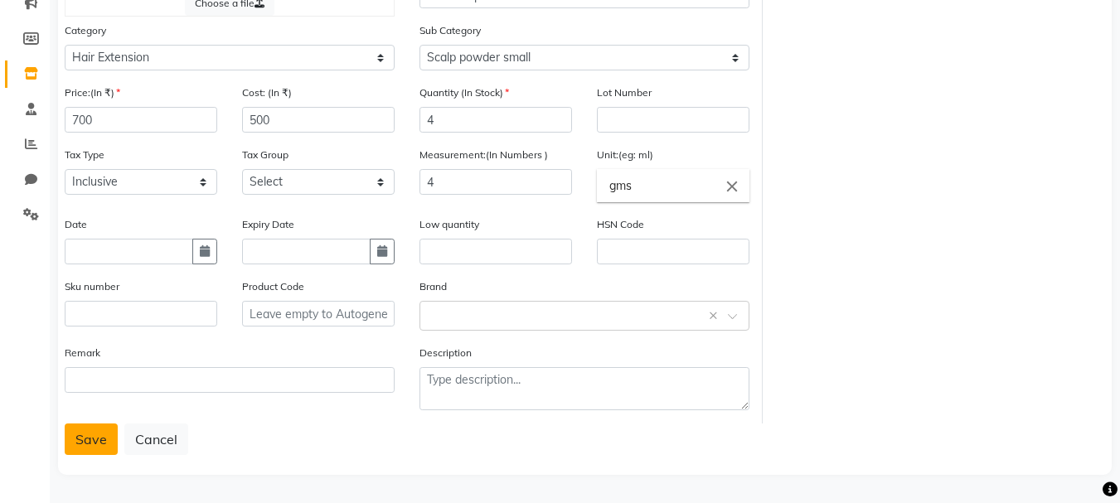
click at [84, 435] on button "Save" at bounding box center [91, 440] width 53 height 32
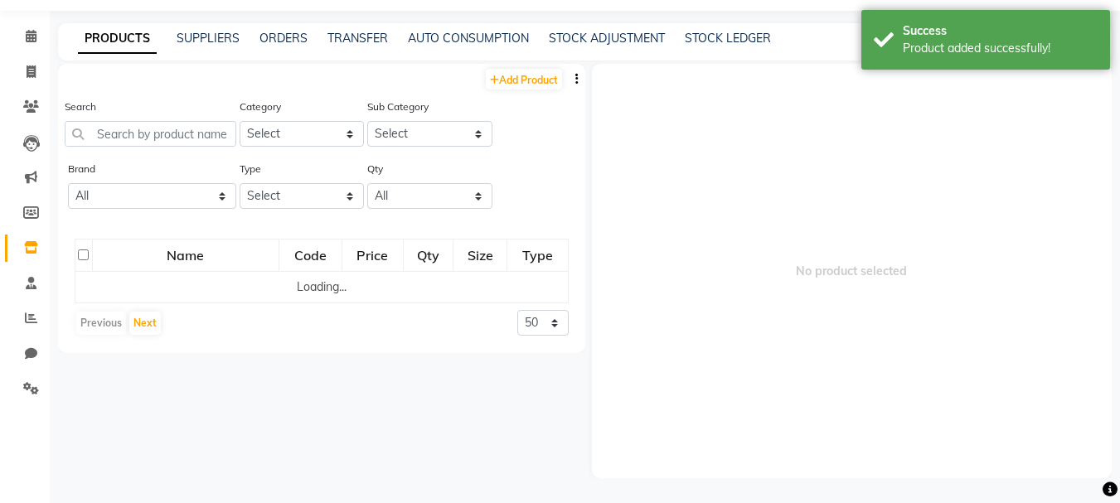
scroll to position [11, 0]
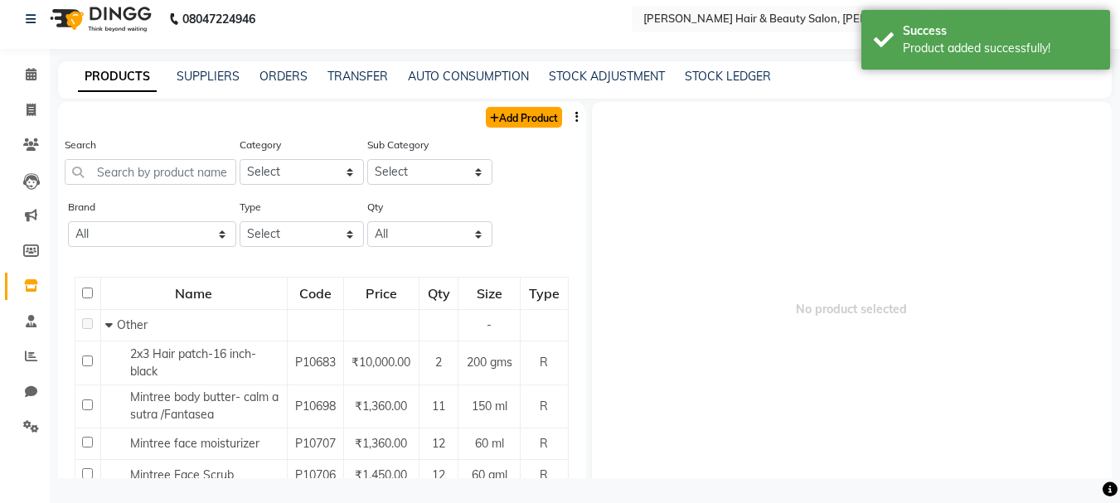
click at [522, 116] on link "Add Product" at bounding box center [524, 117] width 76 height 21
select select "true"
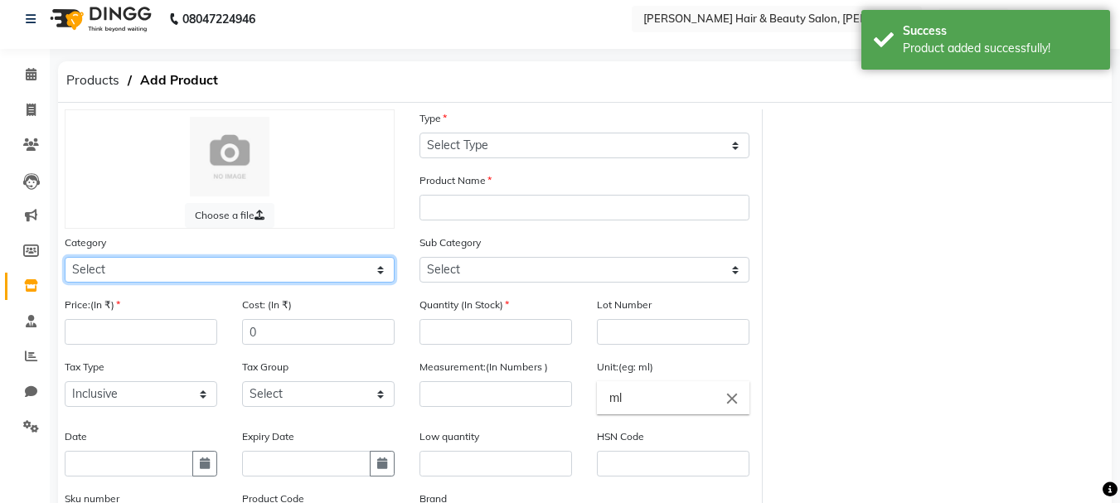
click at [367, 272] on select "Select Hair Skin Makeup Personal Care Appliances [PERSON_NAME] Waxing Disposabl…" at bounding box center [230, 270] width 330 height 26
select select "1422502350"
click at [65, 257] on select "Select Hair Skin Makeup Personal Care Appliances [PERSON_NAME] Waxing Disposabl…" at bounding box center [230, 270] width 330 height 26
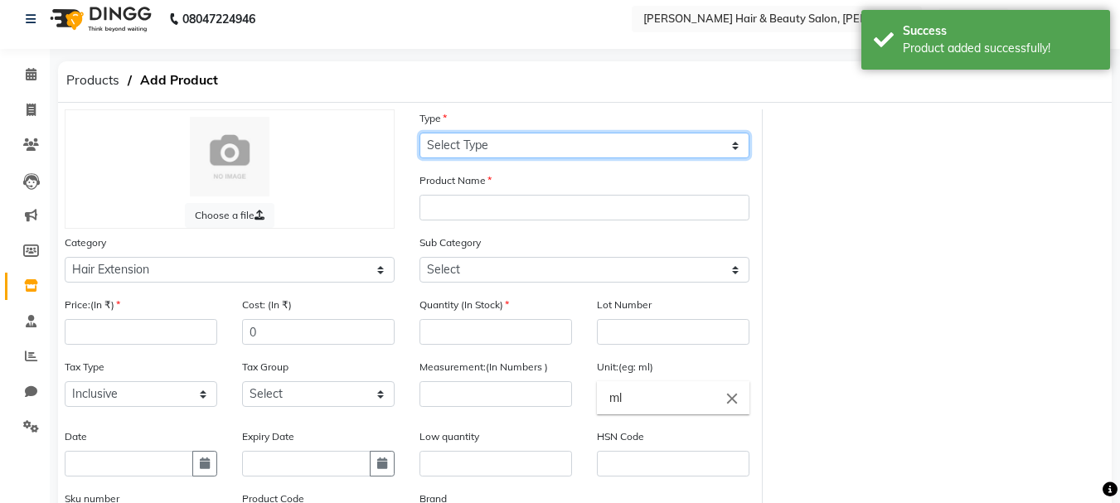
click at [644, 147] on select "Select Type Both Retail Consumable" at bounding box center [584, 146] width 330 height 26
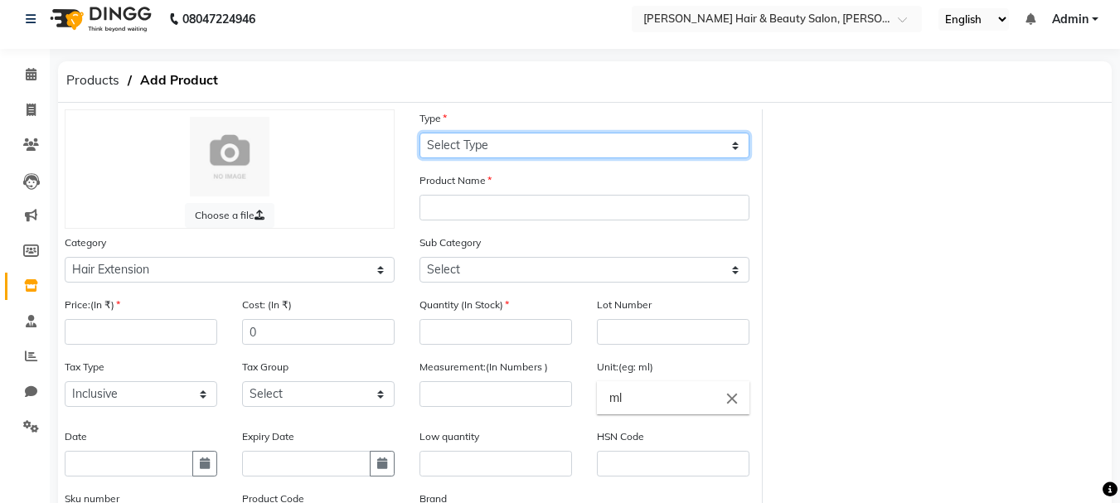
select select "R"
click at [419, 133] on select "Select Type Both Retail Consumable" at bounding box center [584, 146] width 330 height 26
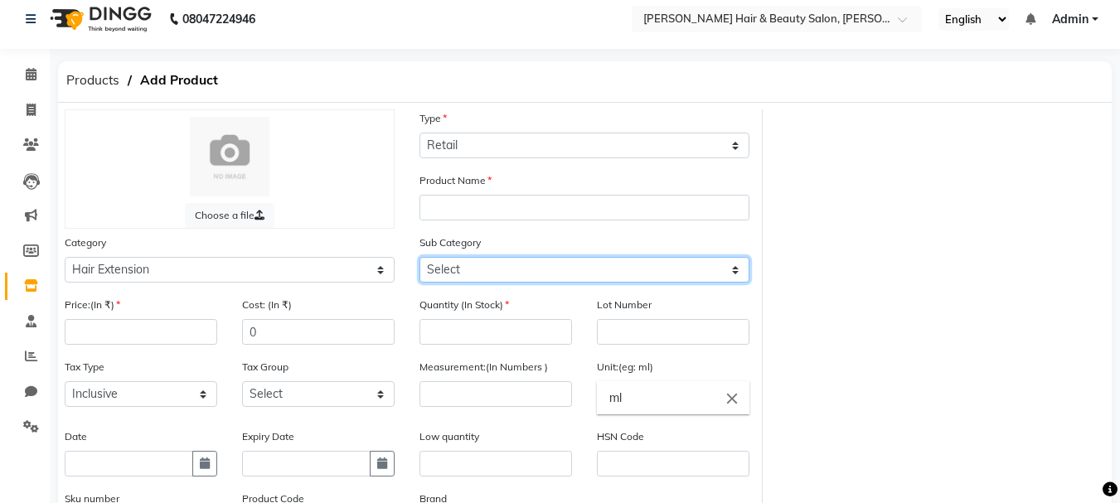
click at [738, 269] on select "Select Scalp powder small hair line Fiber Hair fiber applicator" at bounding box center [584, 270] width 330 height 26
click at [419, 257] on select "Select Scalp powder small hair line Fiber Hair fiber applicator" at bounding box center [584, 270] width 330 height 26
click at [733, 273] on select "Select Scalp powder small hair line Fiber Hair fiber applicator" at bounding box center [584, 270] width 330 height 26
select select "14225023502"
click at [419, 257] on select "Select Scalp powder small hair line Fiber Hair fiber applicator" at bounding box center [584, 270] width 330 height 26
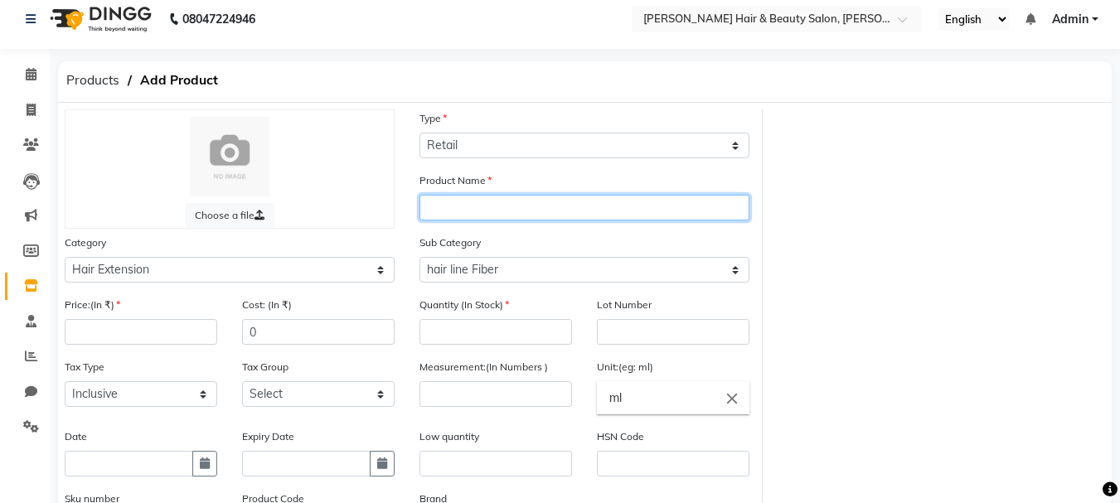
click at [444, 199] on input "text" at bounding box center [584, 208] width 330 height 26
type input "Hair line fiber"
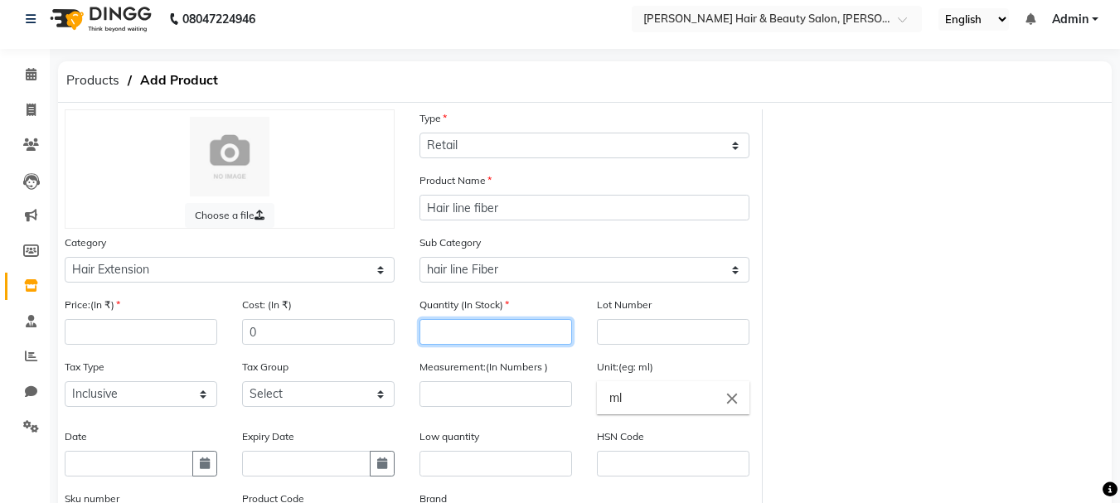
click at [479, 331] on input "number" at bounding box center [495, 332] width 153 height 26
type input "3"
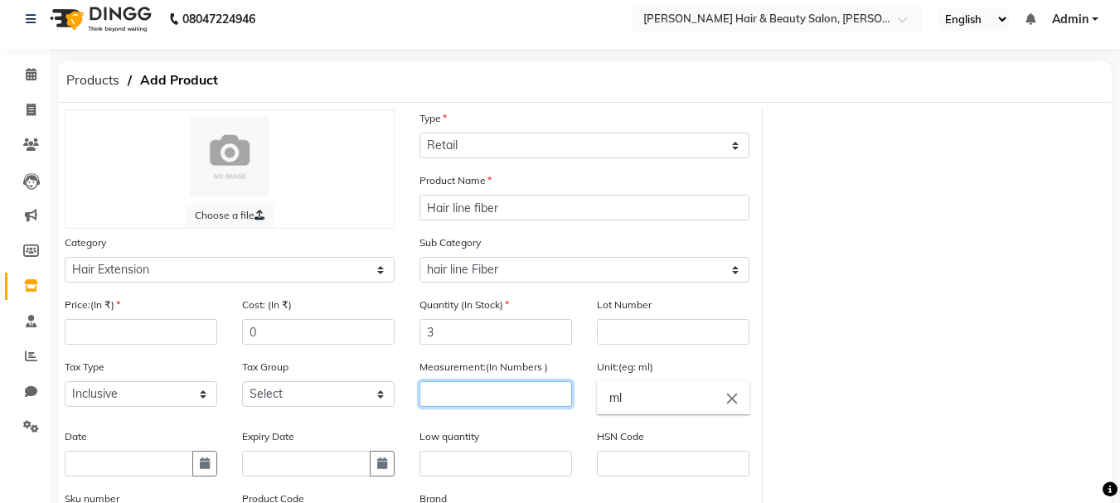
click at [499, 395] on input "number" at bounding box center [495, 394] width 153 height 26
click at [478, 389] on input "number" at bounding box center [495, 394] width 153 height 26
type input "23"
drag, startPoint x: 654, startPoint y: 400, endPoint x: 579, endPoint y: 399, distance: 75.4
click at [597, 399] on ng-autocomplete "ml close ml" at bounding box center [673, 397] width 153 height 33
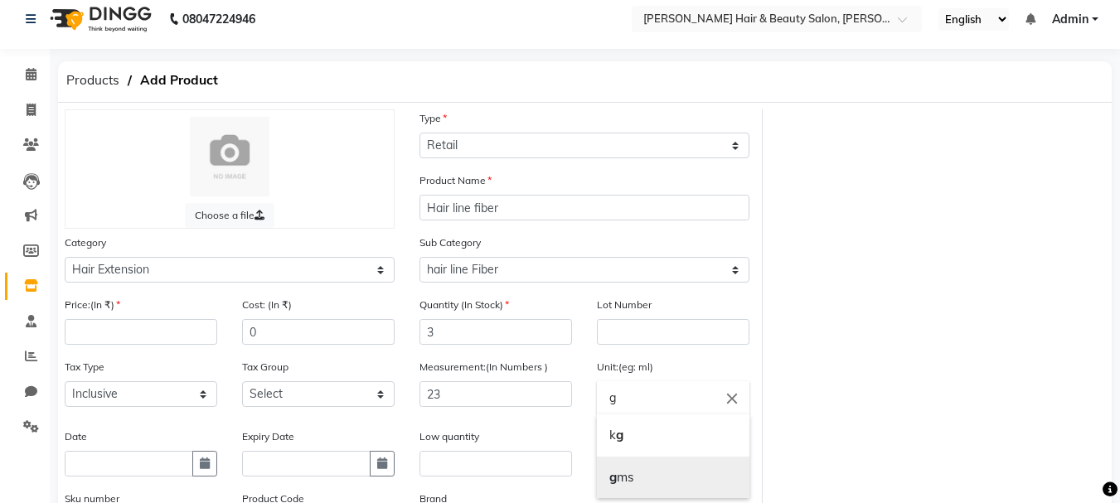
click at [633, 478] on link "g ms" at bounding box center [673, 478] width 153 height 42
type input "gms"
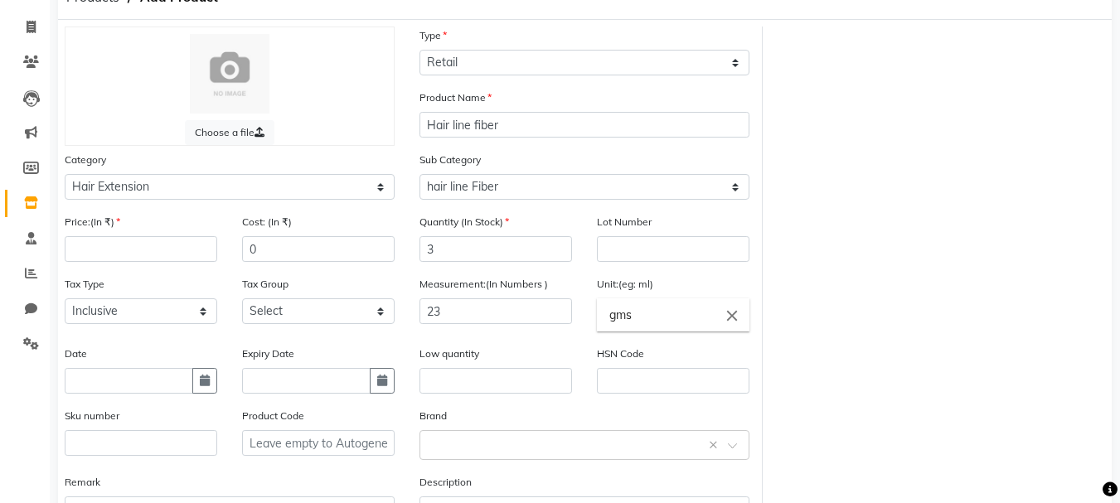
scroll to position [177, 0]
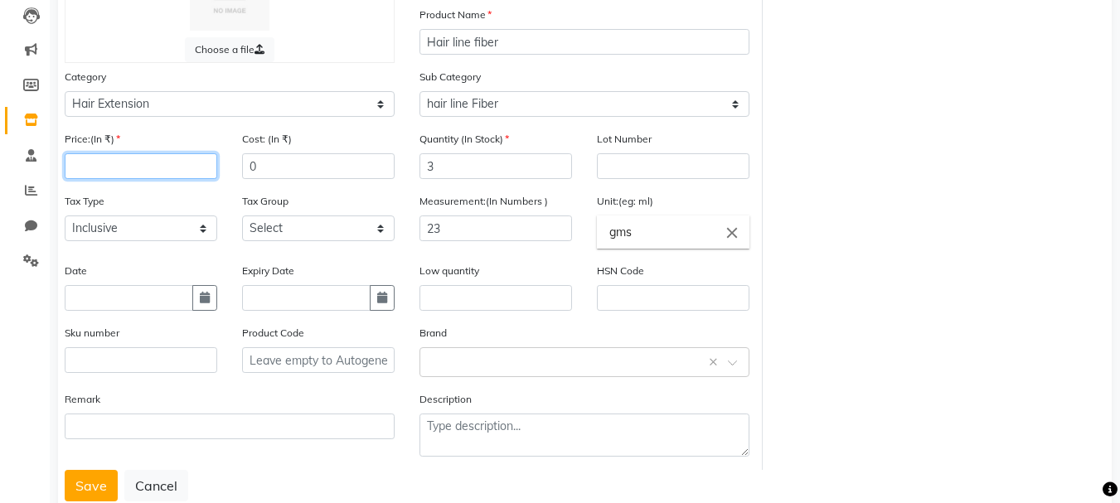
click at [162, 170] on input "number" at bounding box center [141, 166] width 153 height 26
click at [164, 169] on input "number" at bounding box center [141, 166] width 153 height 26
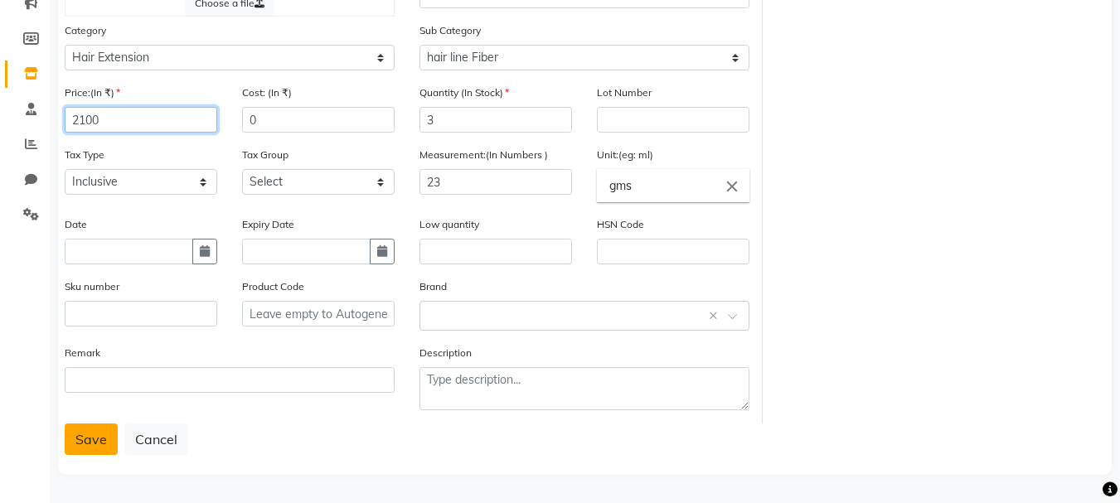
type input "2100"
click at [89, 441] on button "Save" at bounding box center [91, 440] width 53 height 32
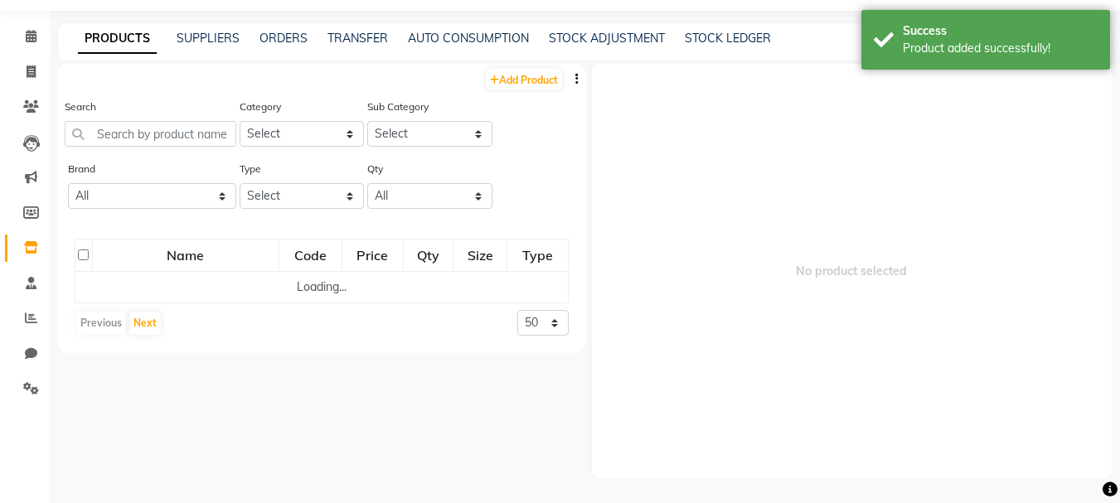
scroll to position [11, 0]
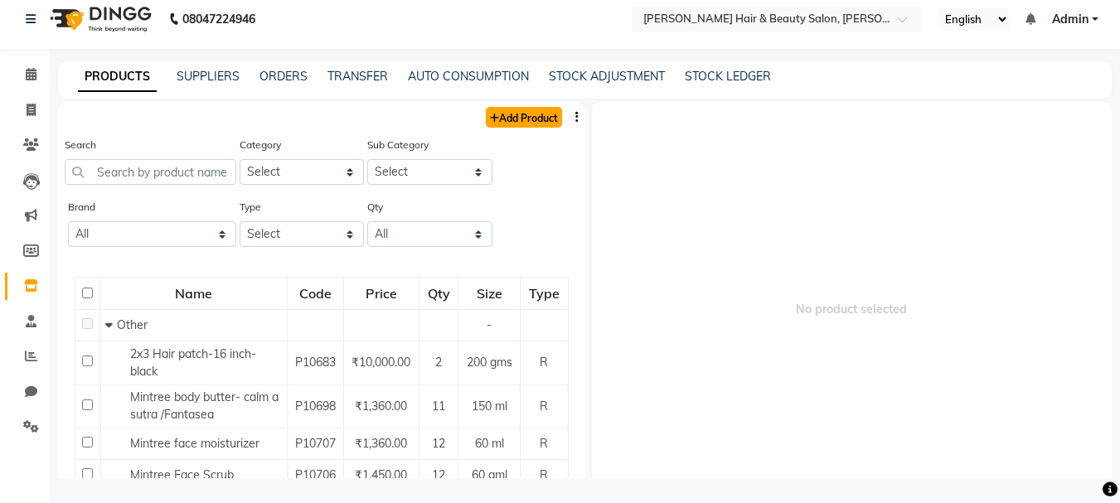
click at [502, 120] on link "Add Product" at bounding box center [524, 117] width 76 height 21
select select "true"
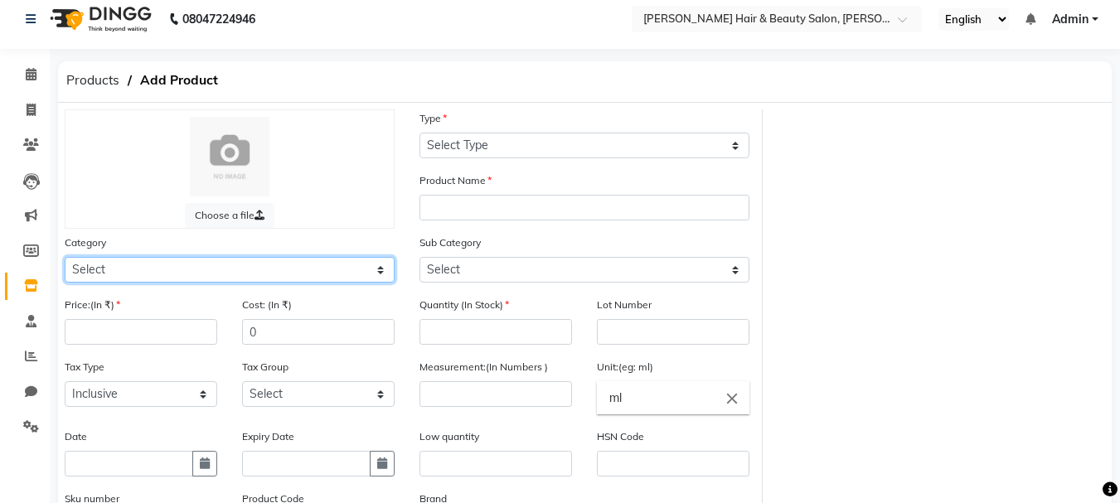
click at [381, 273] on select "Select Hair Skin Makeup Personal Care Appliances [PERSON_NAME] Waxing Disposabl…" at bounding box center [230, 270] width 330 height 26
select select "1422502350"
click at [65, 257] on select "Select Hair Skin Makeup Personal Care Appliances [PERSON_NAME] Waxing Disposabl…" at bounding box center [230, 270] width 330 height 26
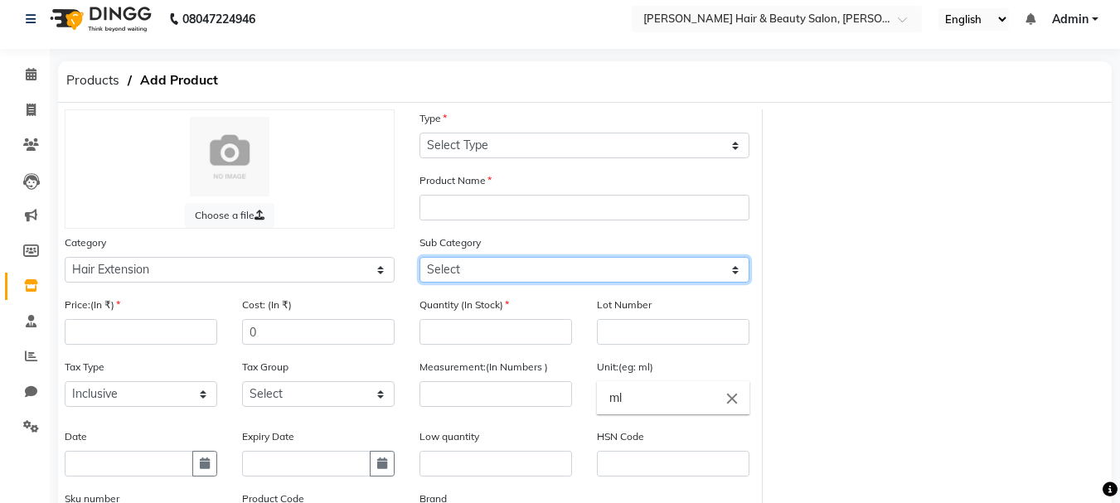
click at [735, 271] on select "Select Scalp powder small hair line Fiber Hair fiber applicator" at bounding box center [584, 270] width 330 height 26
select select "14225023503"
click at [419, 257] on select "Select Scalp powder small hair line Fiber Hair fiber applicator" at bounding box center [584, 270] width 330 height 26
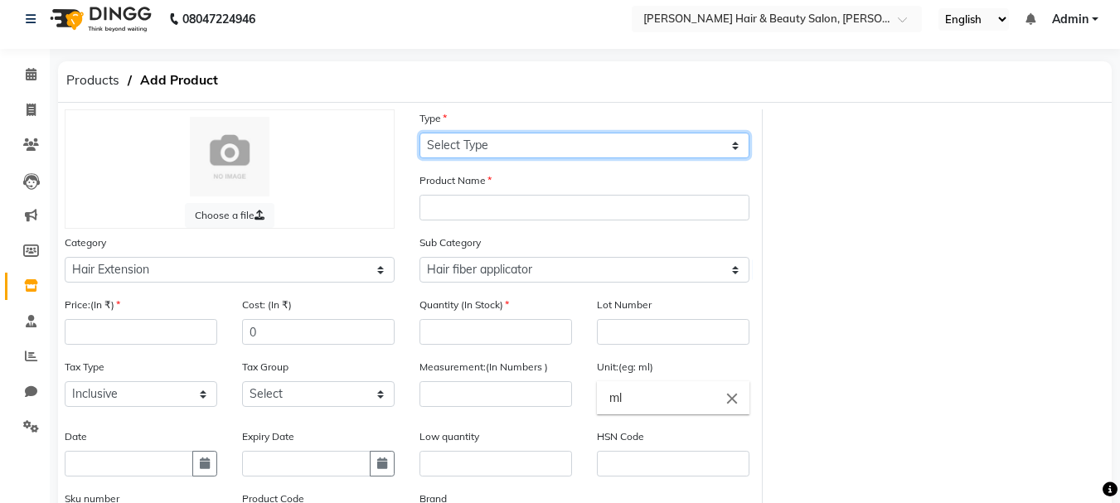
click at [731, 148] on select "Select Type Both Retail Consumable" at bounding box center [584, 146] width 330 height 26
select select "R"
click at [419, 133] on select "Select Type Both Retail Consumable" at bounding box center [584, 146] width 330 height 26
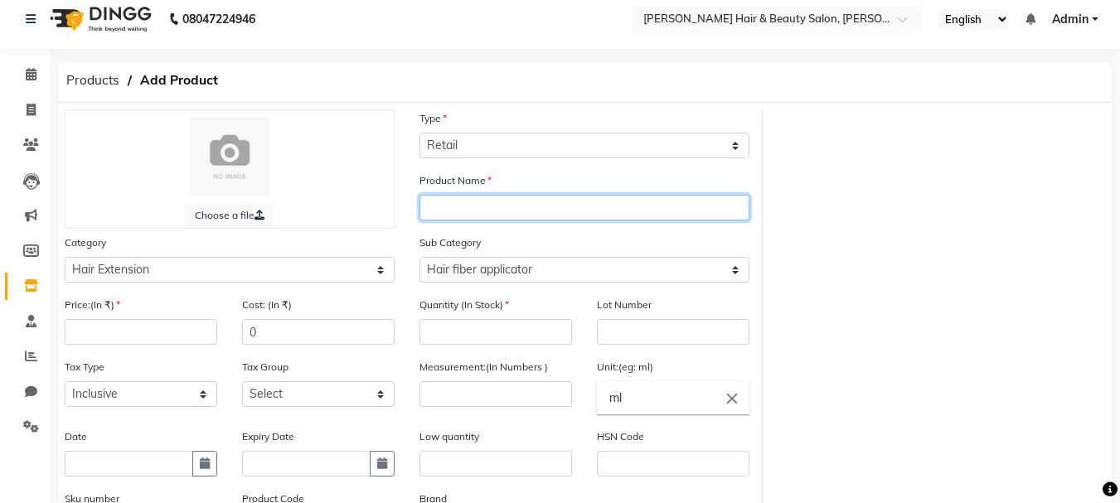
click at [484, 203] on input "text" at bounding box center [584, 208] width 330 height 26
type input "applicator"
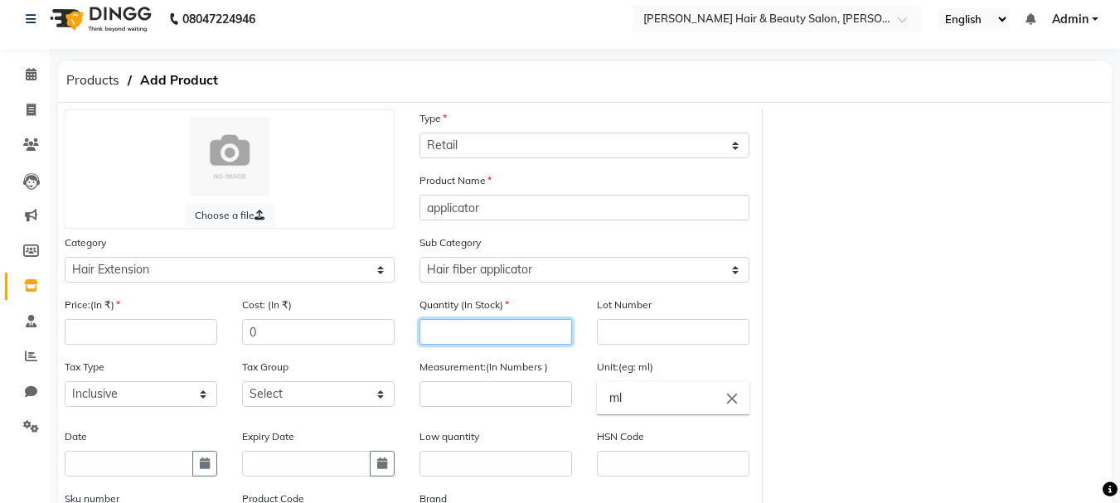
click at [487, 335] on input "number" at bounding box center [495, 332] width 153 height 26
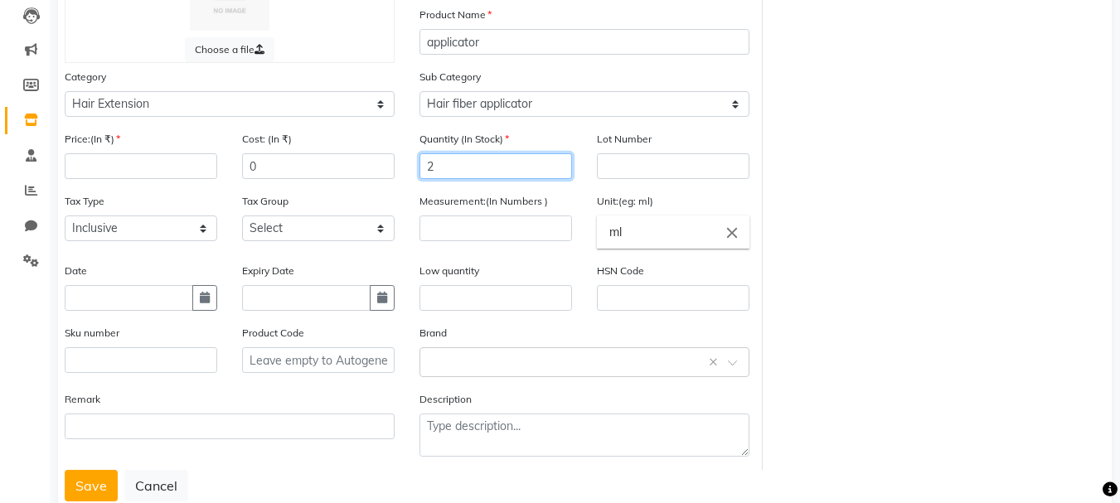
type input "2"
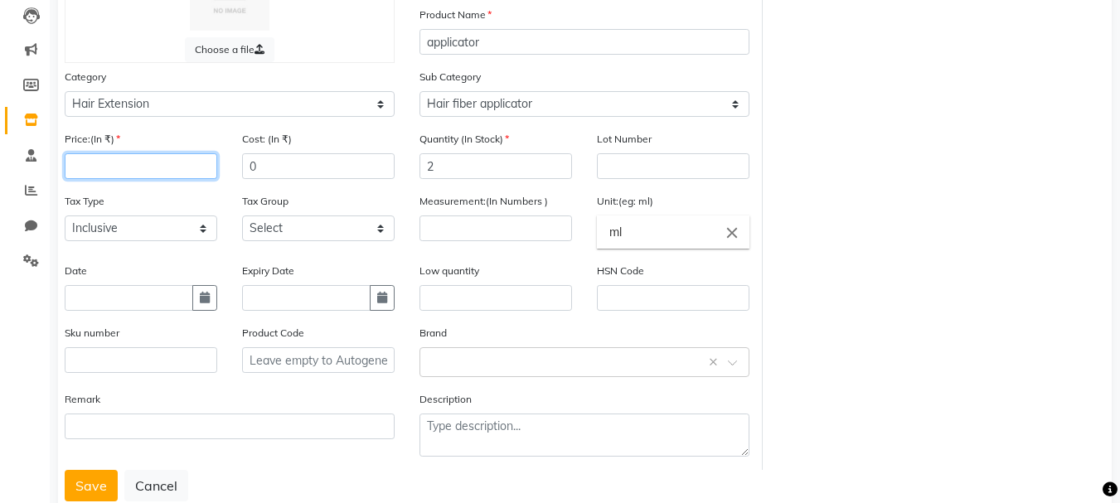
click at [169, 169] on input "number" at bounding box center [141, 166] width 153 height 26
type input "1499"
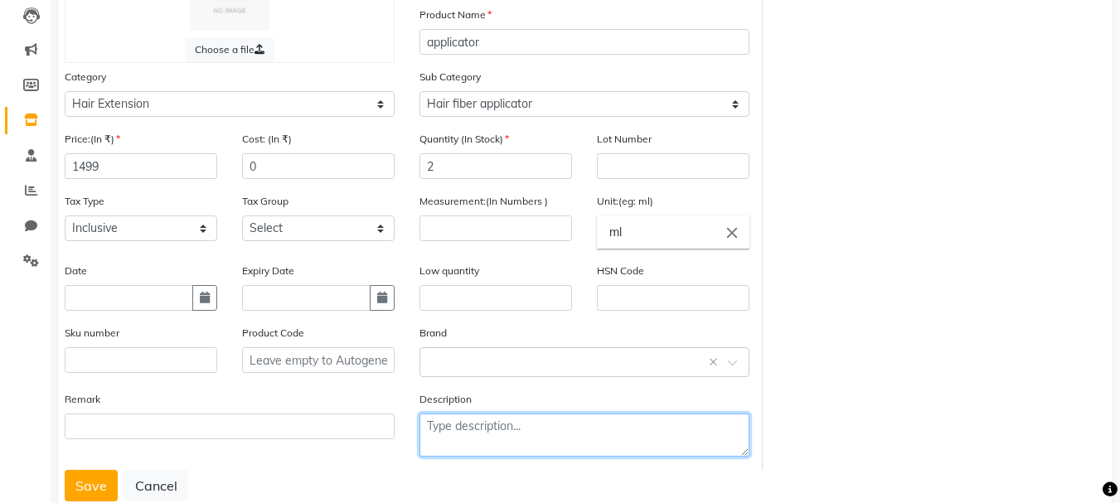
click at [644, 434] on textarea at bounding box center [584, 435] width 330 height 43
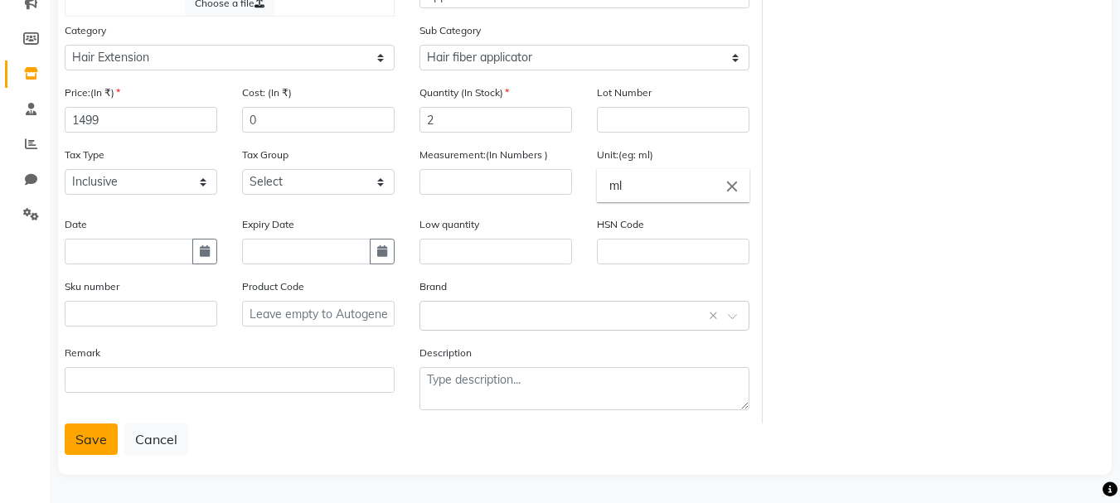
click at [108, 436] on button "Save" at bounding box center [91, 440] width 53 height 32
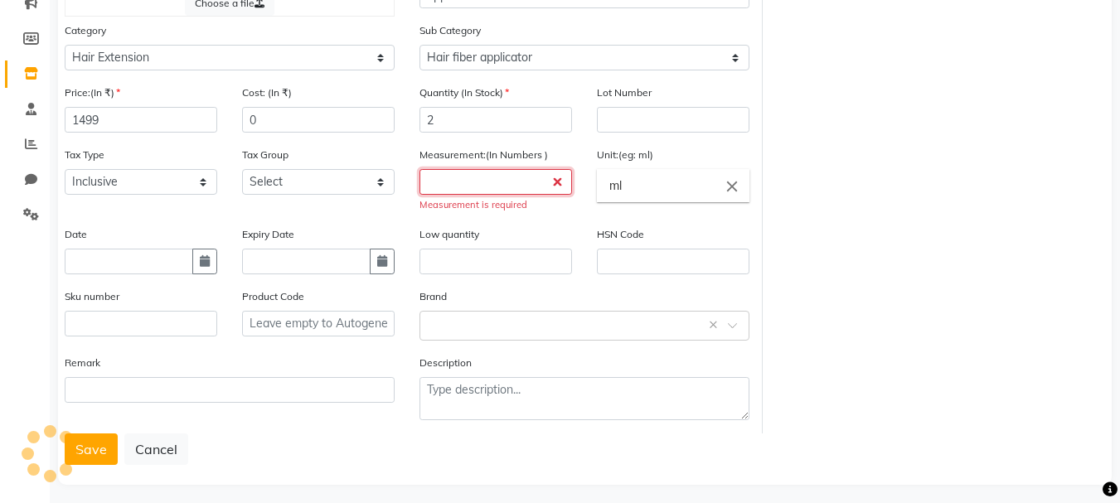
click at [557, 184] on input "number" at bounding box center [495, 182] width 153 height 26
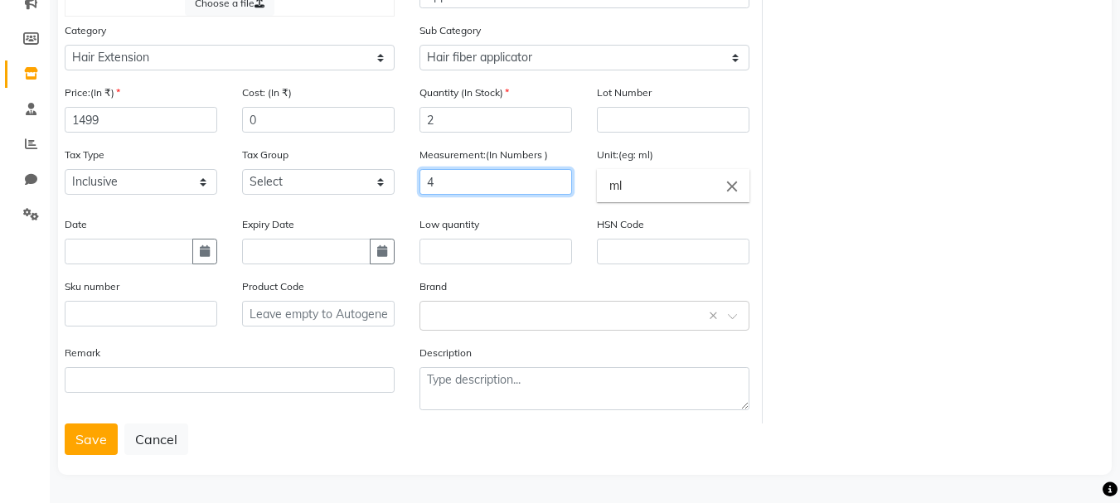
type input "4"
click at [616, 190] on input "ml" at bounding box center [673, 185] width 153 height 33
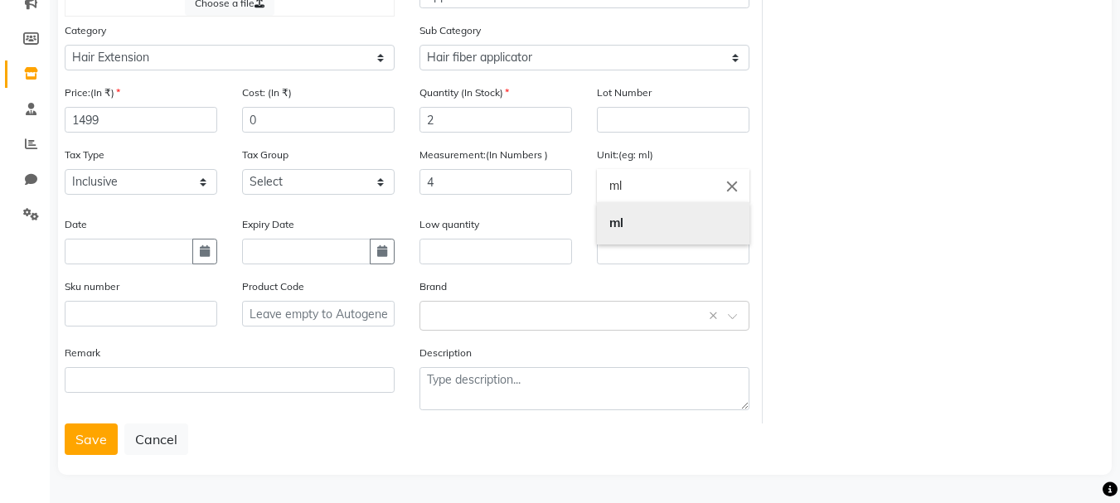
click at [621, 226] on b "ml" at bounding box center [616, 223] width 14 height 16
click at [830, 261] on div "Choose a file Type Select Type Both Retail Consumable Product Name applicator C…" at bounding box center [584, 160] width 1065 height 526
click at [93, 436] on button "Save" at bounding box center [91, 440] width 53 height 32
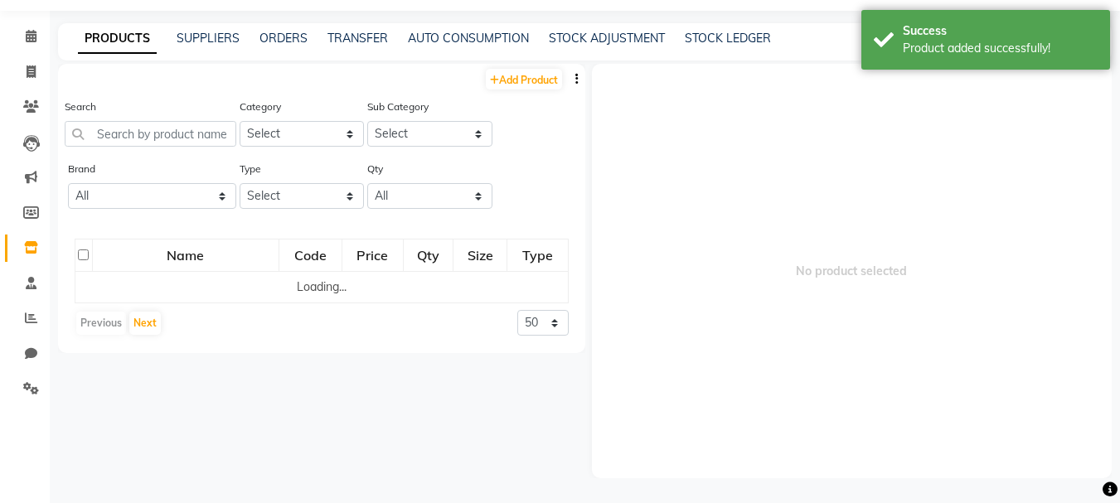
scroll to position [11, 0]
